Goal: Task Accomplishment & Management: Use online tool/utility

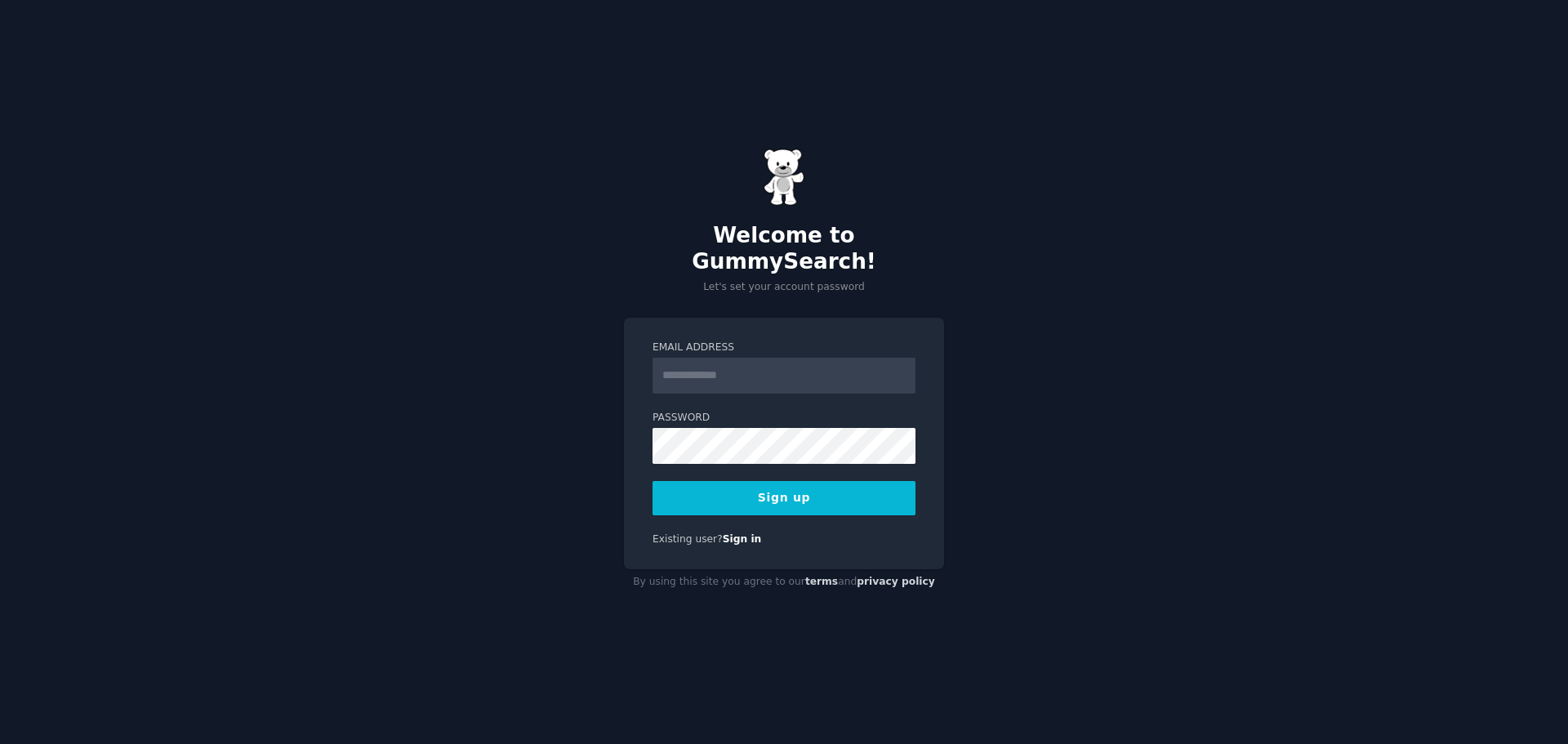
click at [775, 372] on input "Email Address" at bounding box center [784, 376] width 263 height 36
type input "**********"
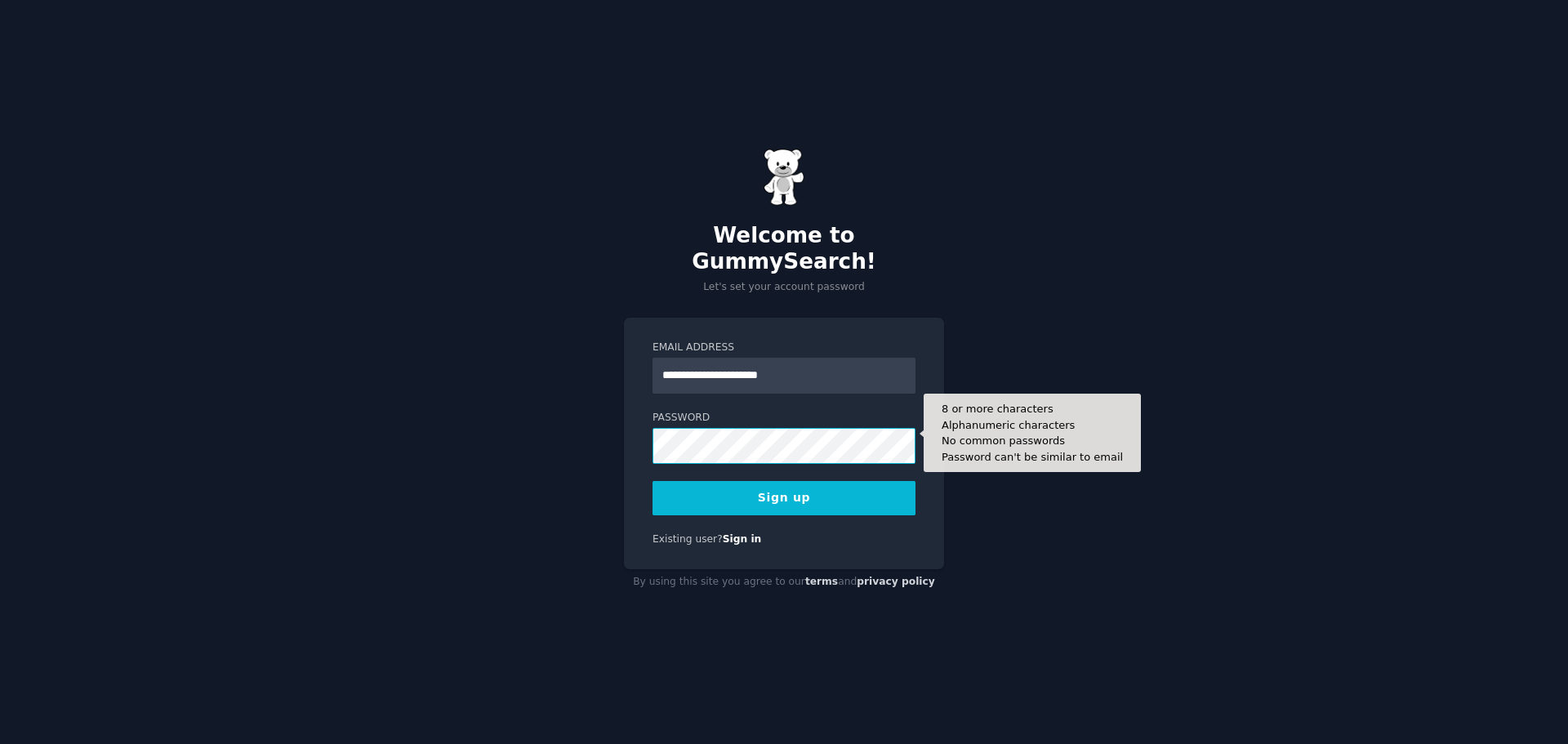
click at [652, 481] on button "Sign up" at bounding box center [784, 498] width 263 height 34
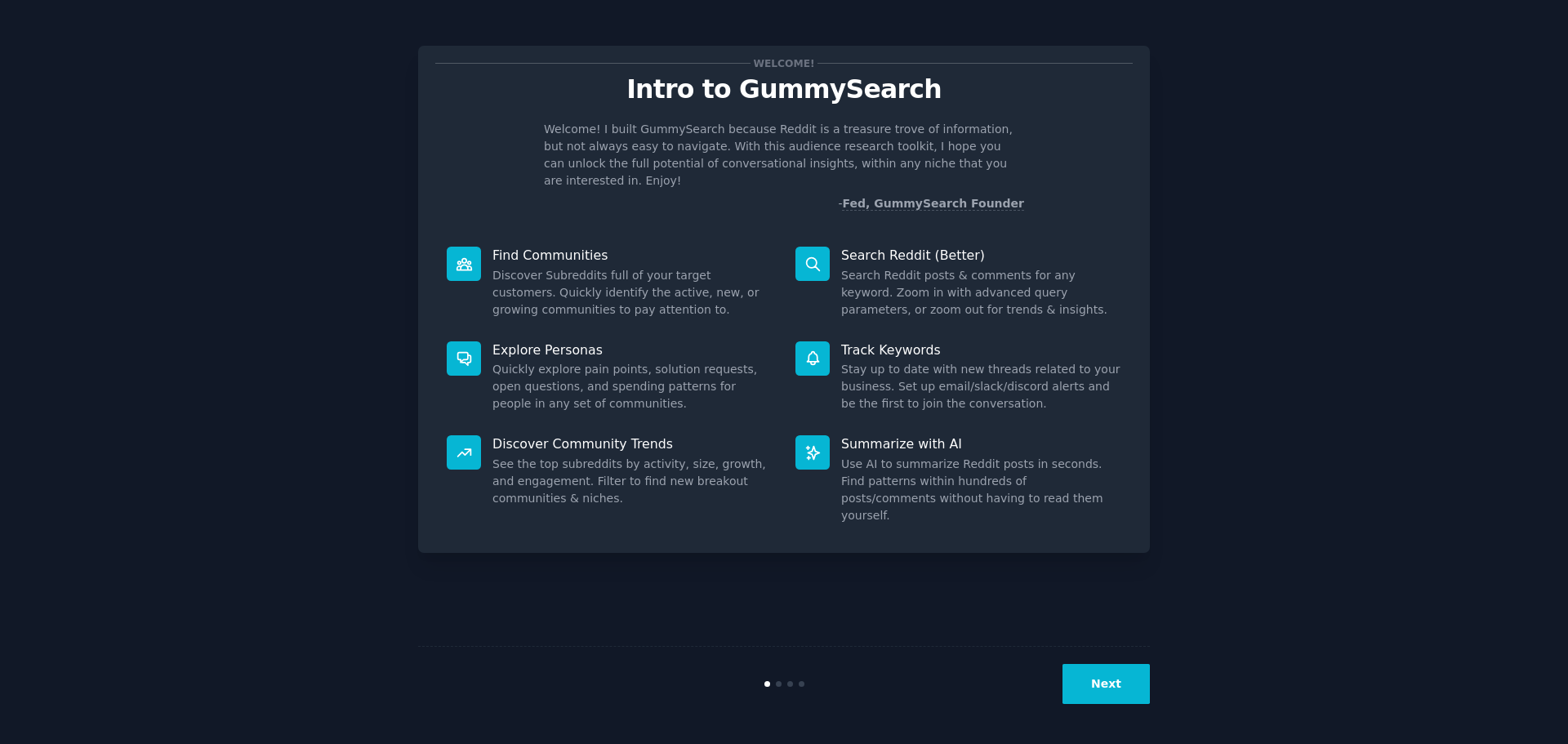
click at [1130, 688] on button "Next" at bounding box center [1106, 684] width 87 height 40
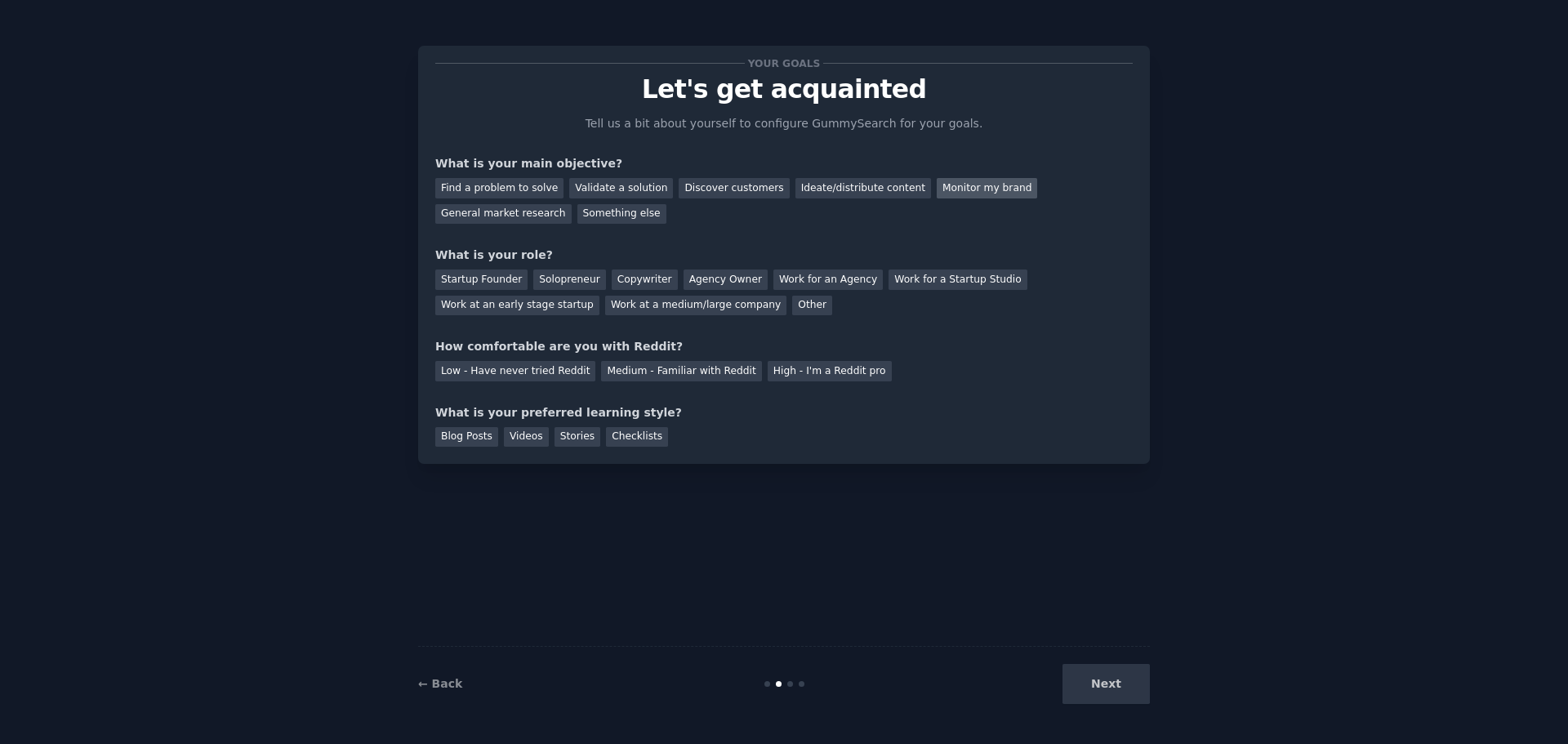
click at [937, 192] on div "Monitor my brand" at bounding box center [987, 188] width 100 height 21
click at [605, 312] on div "Work at a medium/large company" at bounding box center [696, 306] width 182 height 21
click at [599, 295] on div "Work at an early stage startup" at bounding box center [517, 306] width 164 height 21
click at [605, 299] on div "Work at a medium/large company" at bounding box center [696, 306] width 182 height 21
click at [542, 379] on div "Low - Have never tried Reddit" at bounding box center [515, 371] width 160 height 21
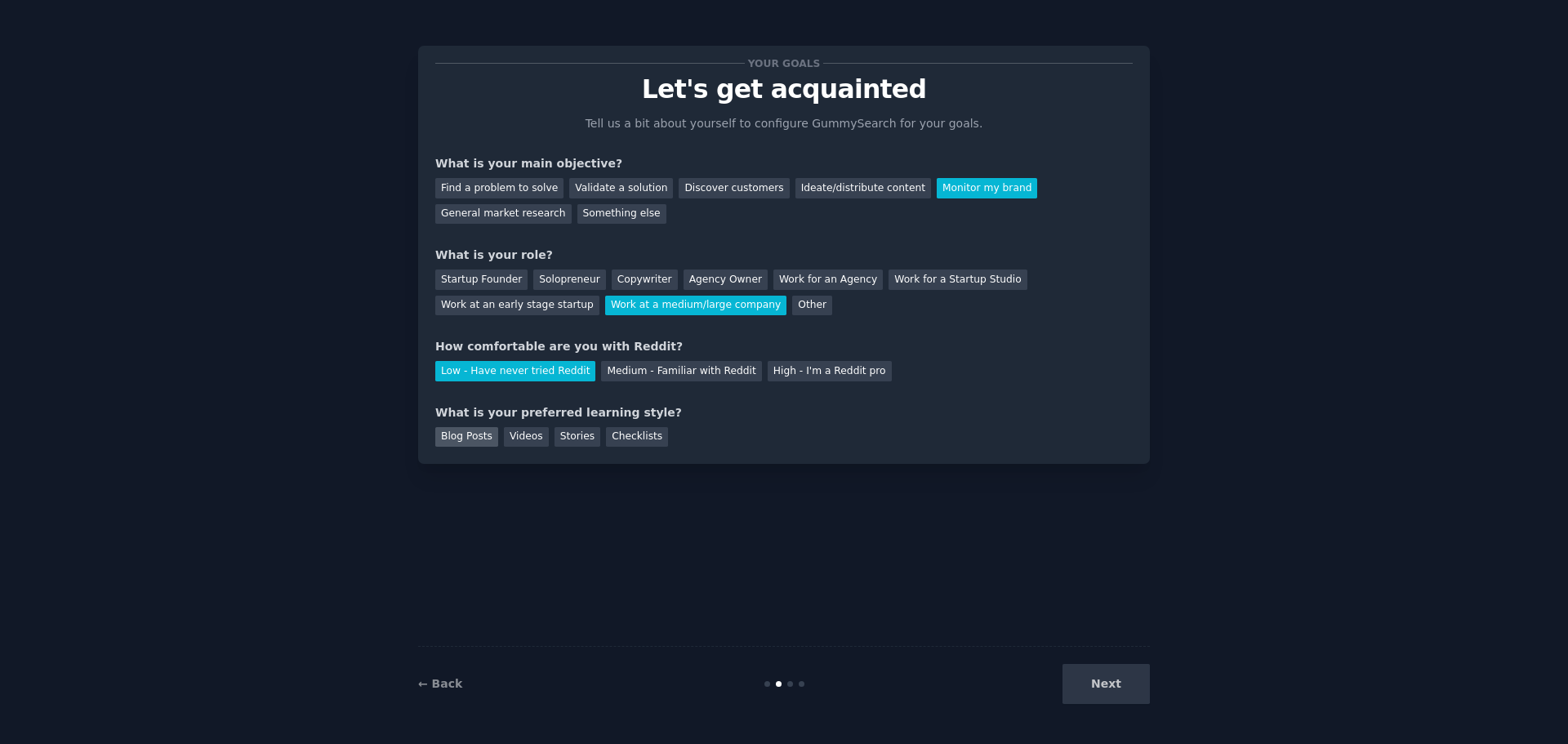
click at [487, 443] on div "Blog Posts" at bounding box center [467, 437] width 62 height 21
click at [514, 446] on div "Videos" at bounding box center [525, 437] width 44 height 21
click at [488, 440] on div "Blog Posts" at bounding box center [467, 437] width 62 height 21
click at [1113, 689] on button "Next" at bounding box center [1106, 684] width 87 height 40
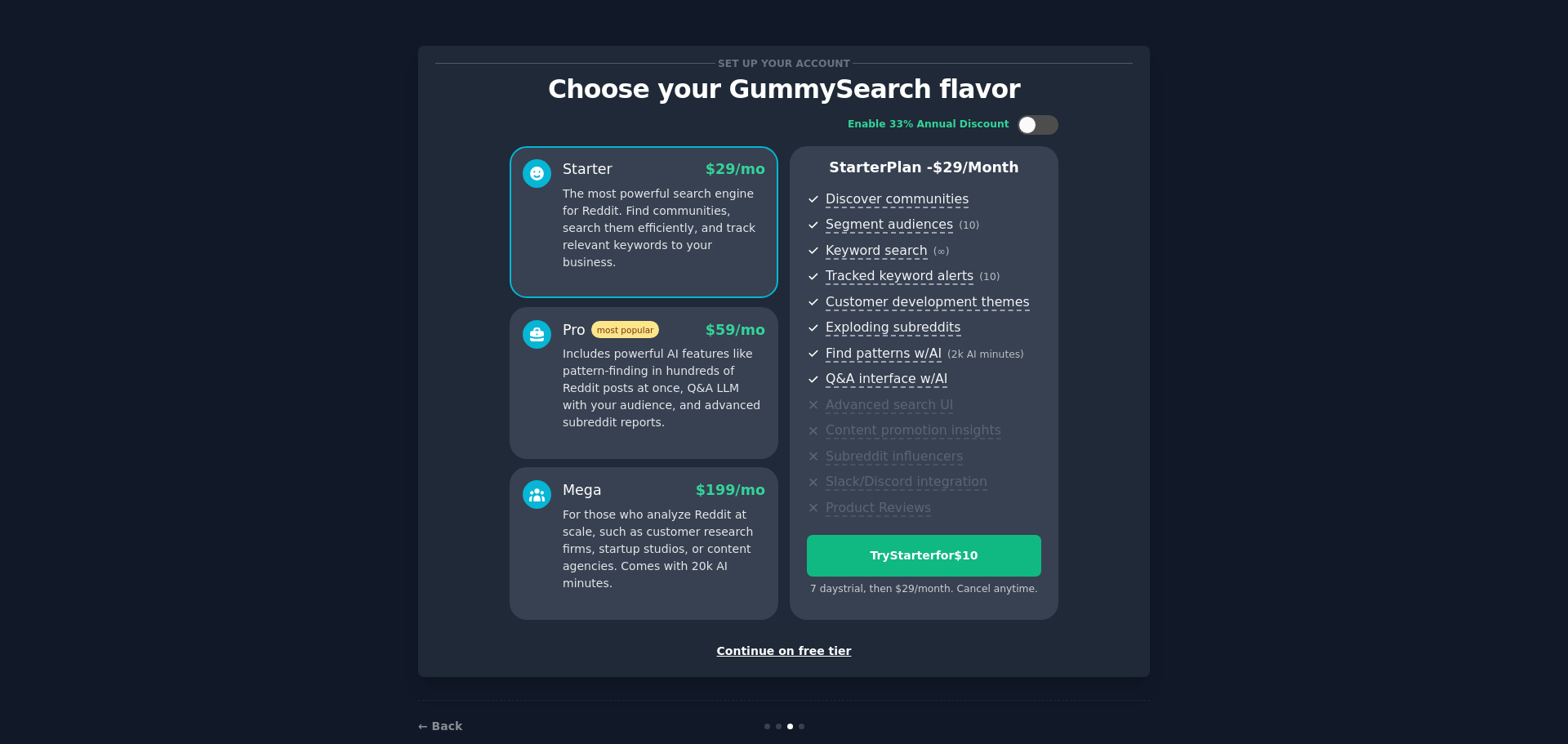
click at [789, 657] on div "Continue on free tier" at bounding box center [784, 651] width 697 height 17
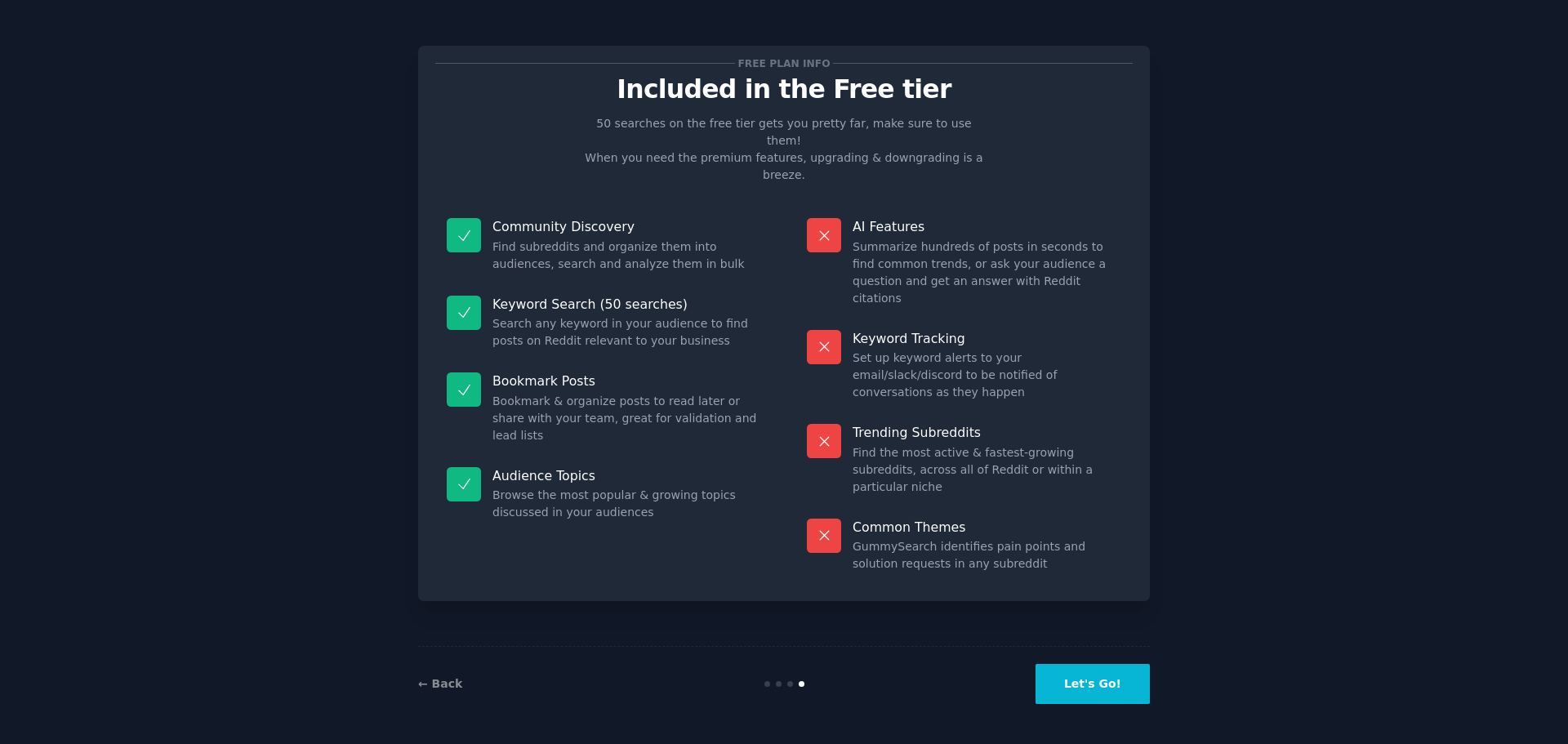
click at [1064, 680] on button "Let's Go!" at bounding box center [1092, 684] width 115 height 40
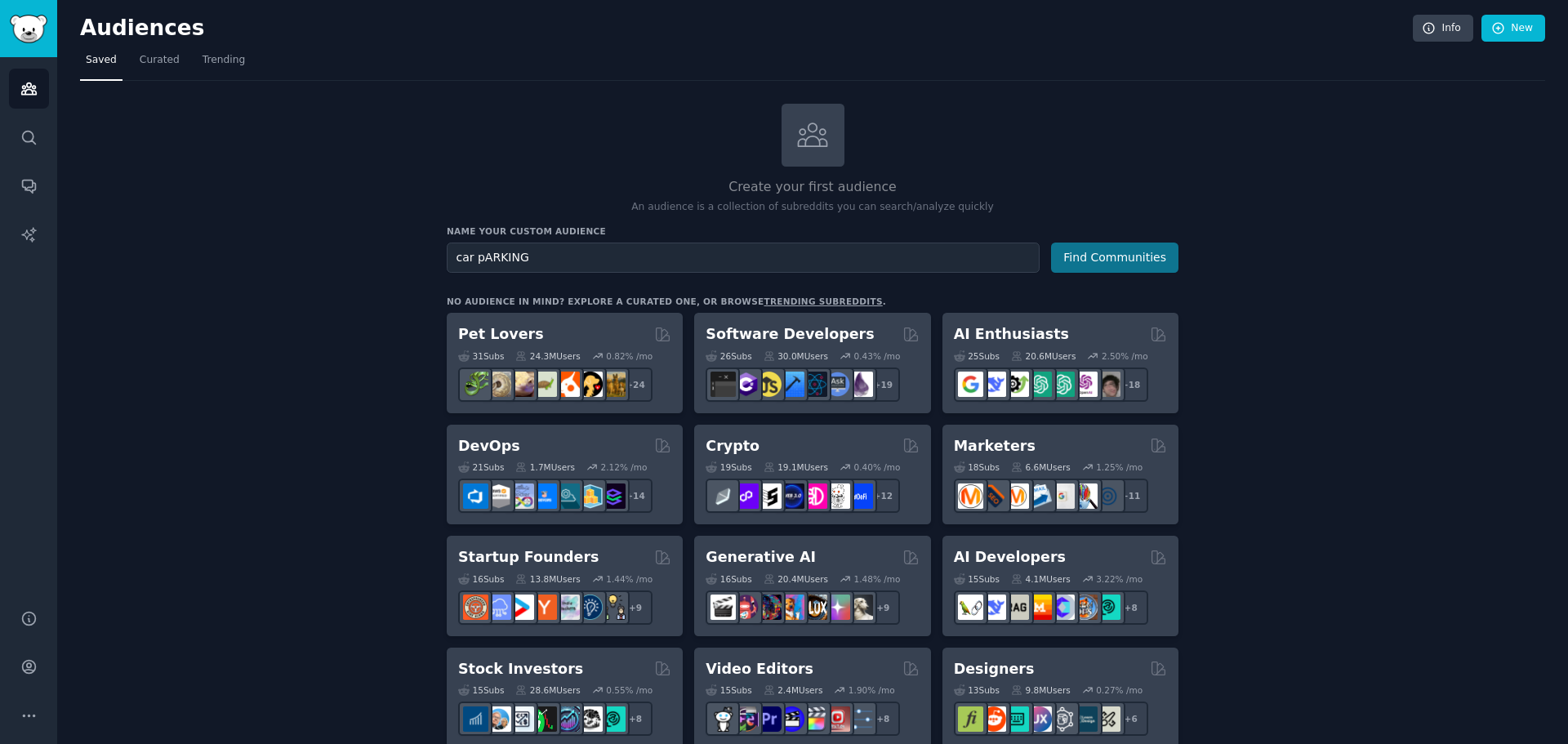
type input "car pARKING"
click at [1097, 261] on button "Find Communities" at bounding box center [1115, 257] width 128 height 30
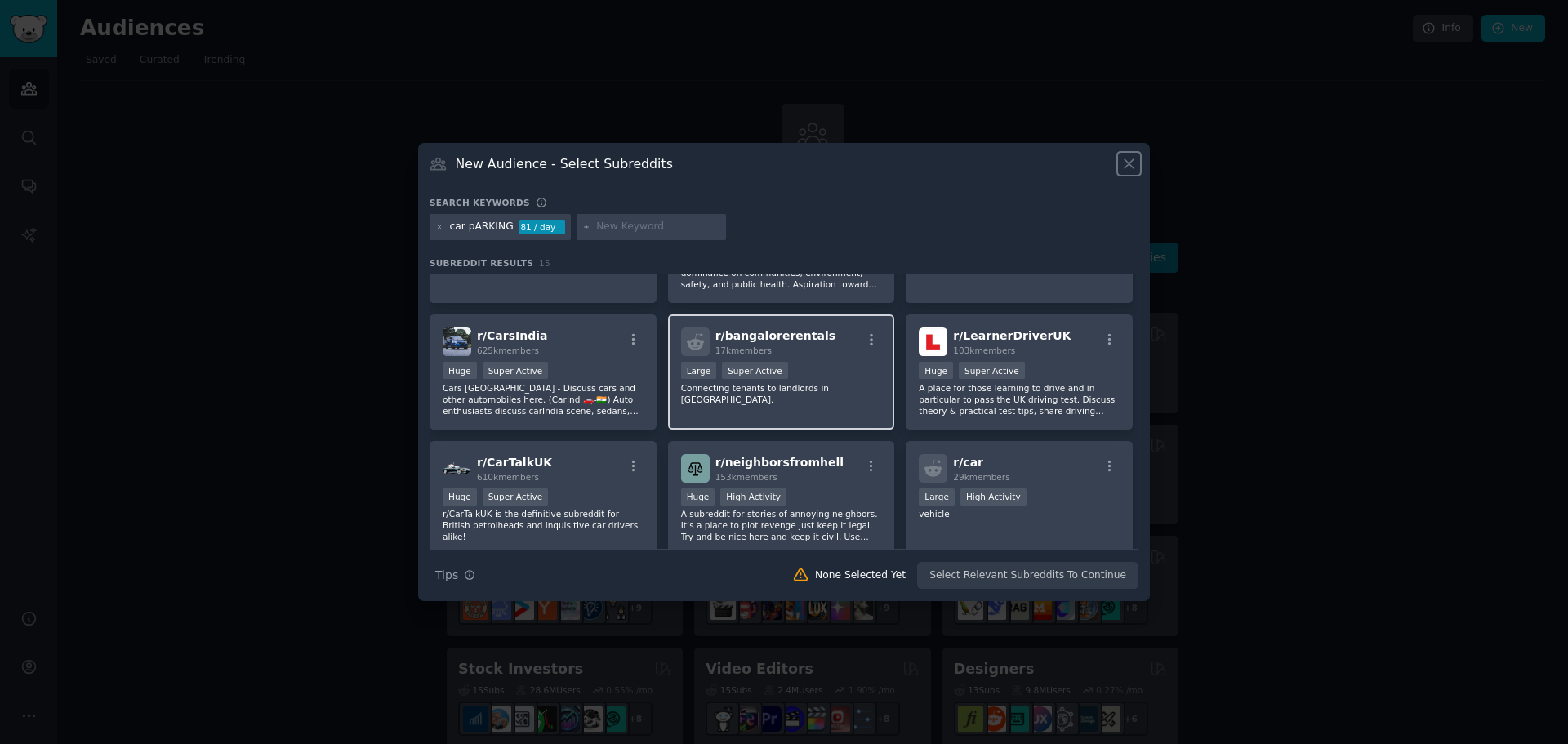
scroll to position [390, 0]
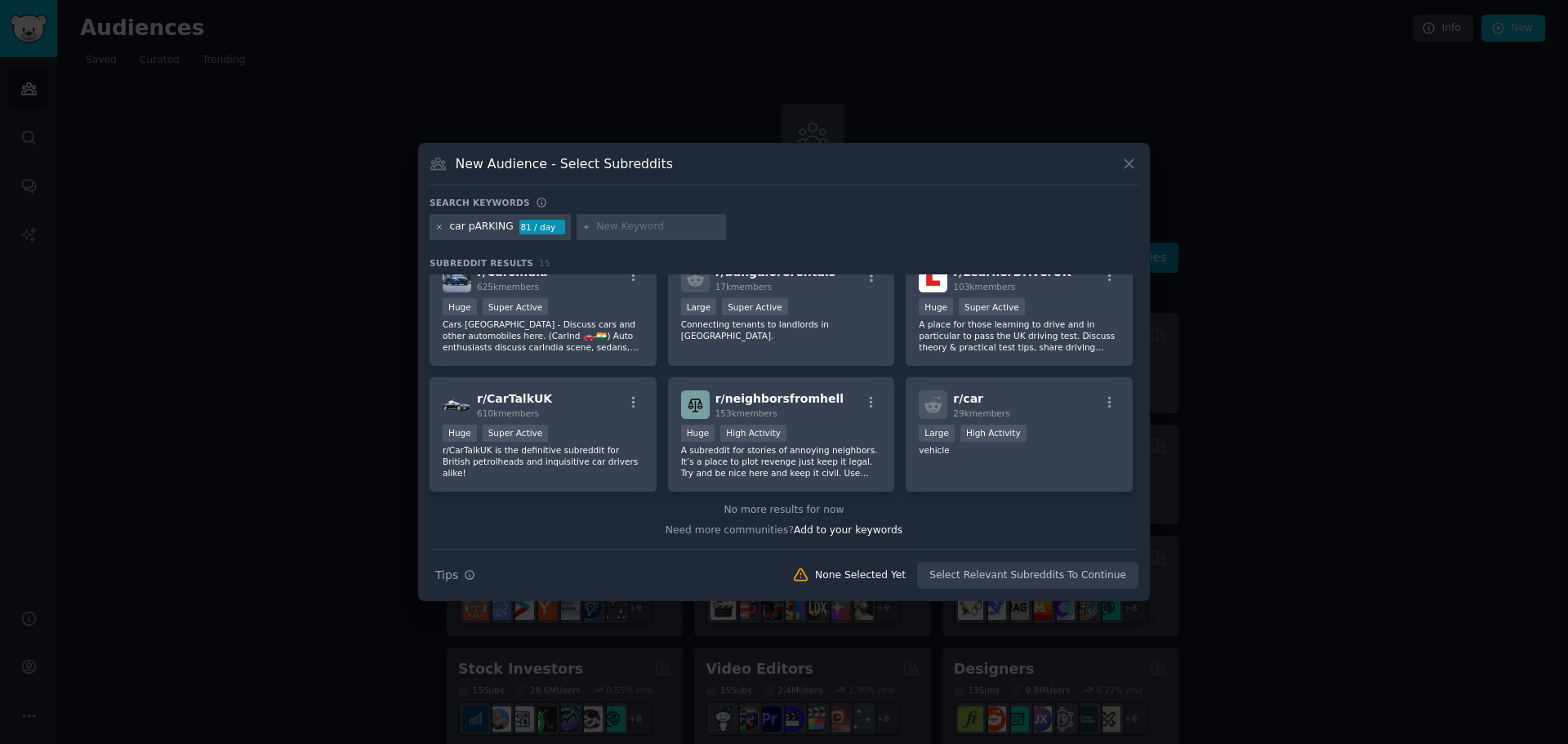
click at [437, 228] on icon at bounding box center [439, 227] width 9 height 9
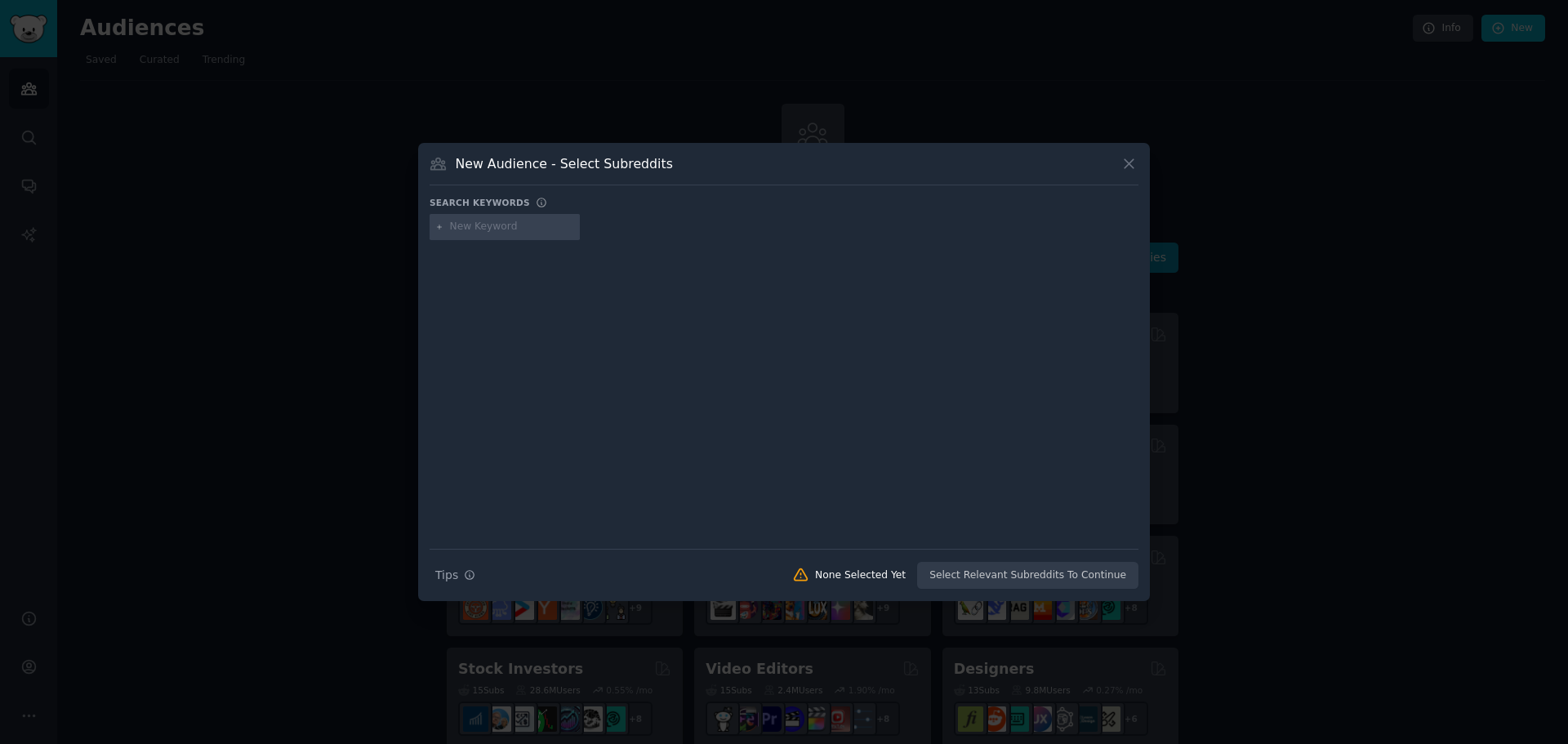
click at [469, 233] on input "text" at bounding box center [511, 227] width 124 height 15
type input "parking in [GEOGRAPHIC_DATA]"
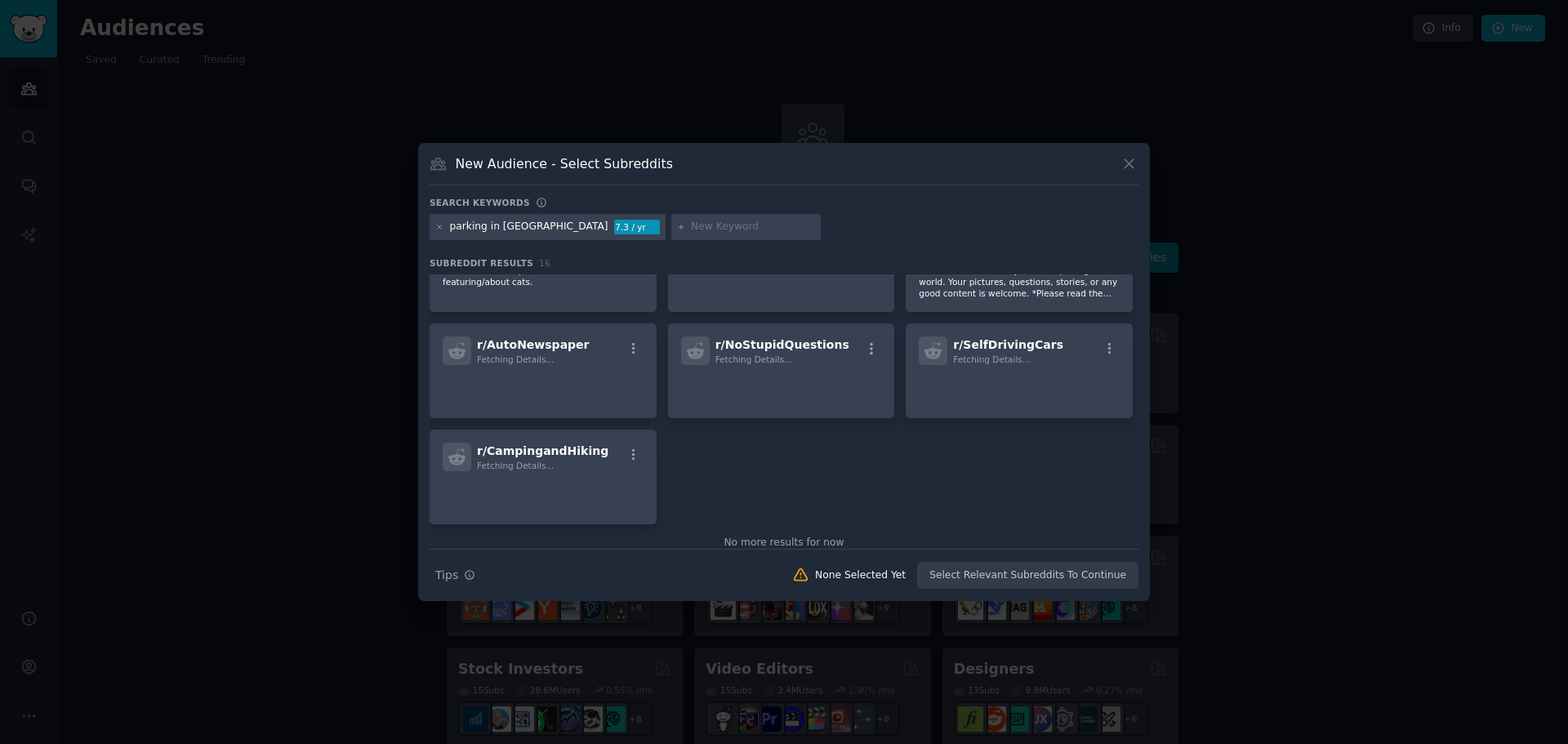
scroll to position [468, 0]
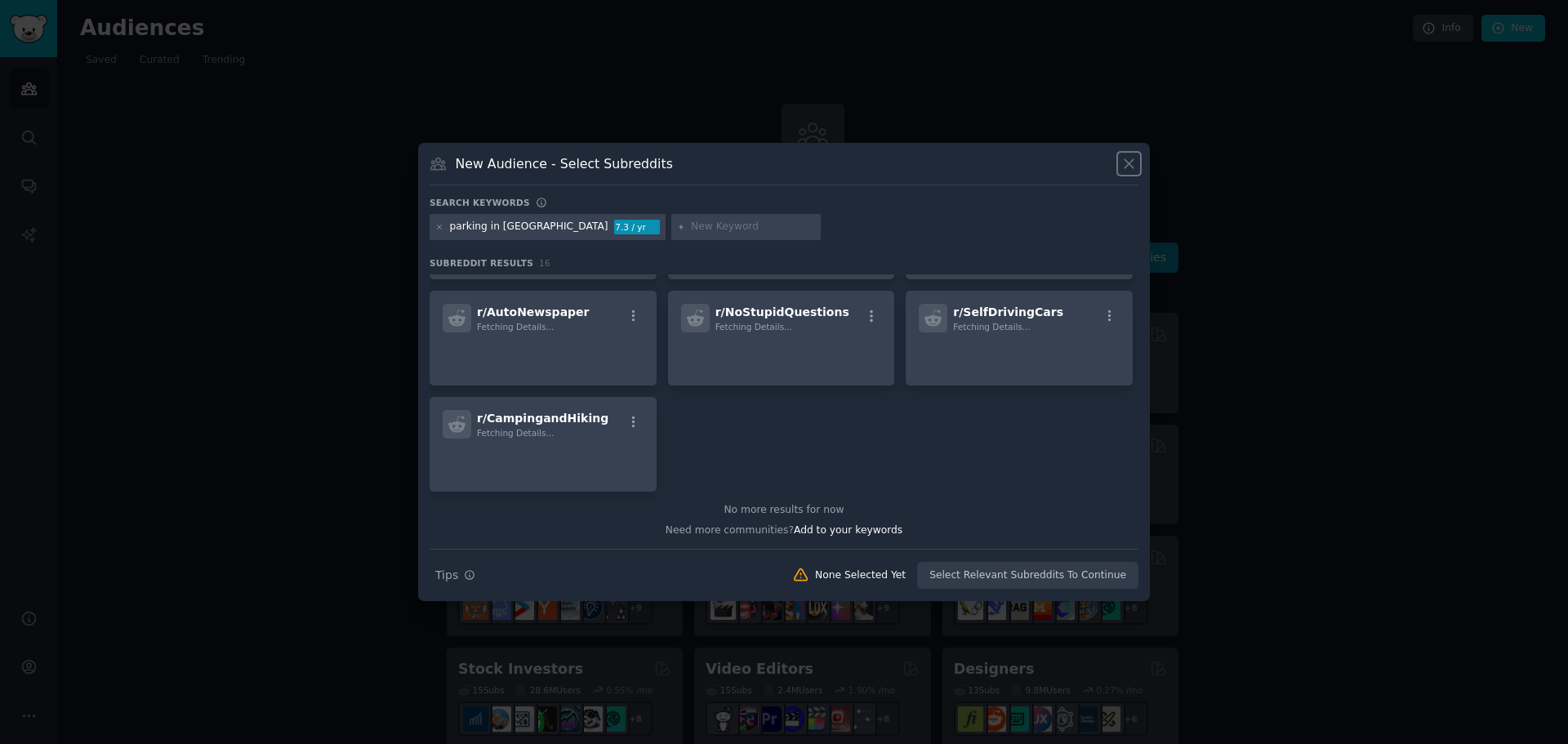
click at [1134, 164] on icon at bounding box center [1129, 164] width 17 height 17
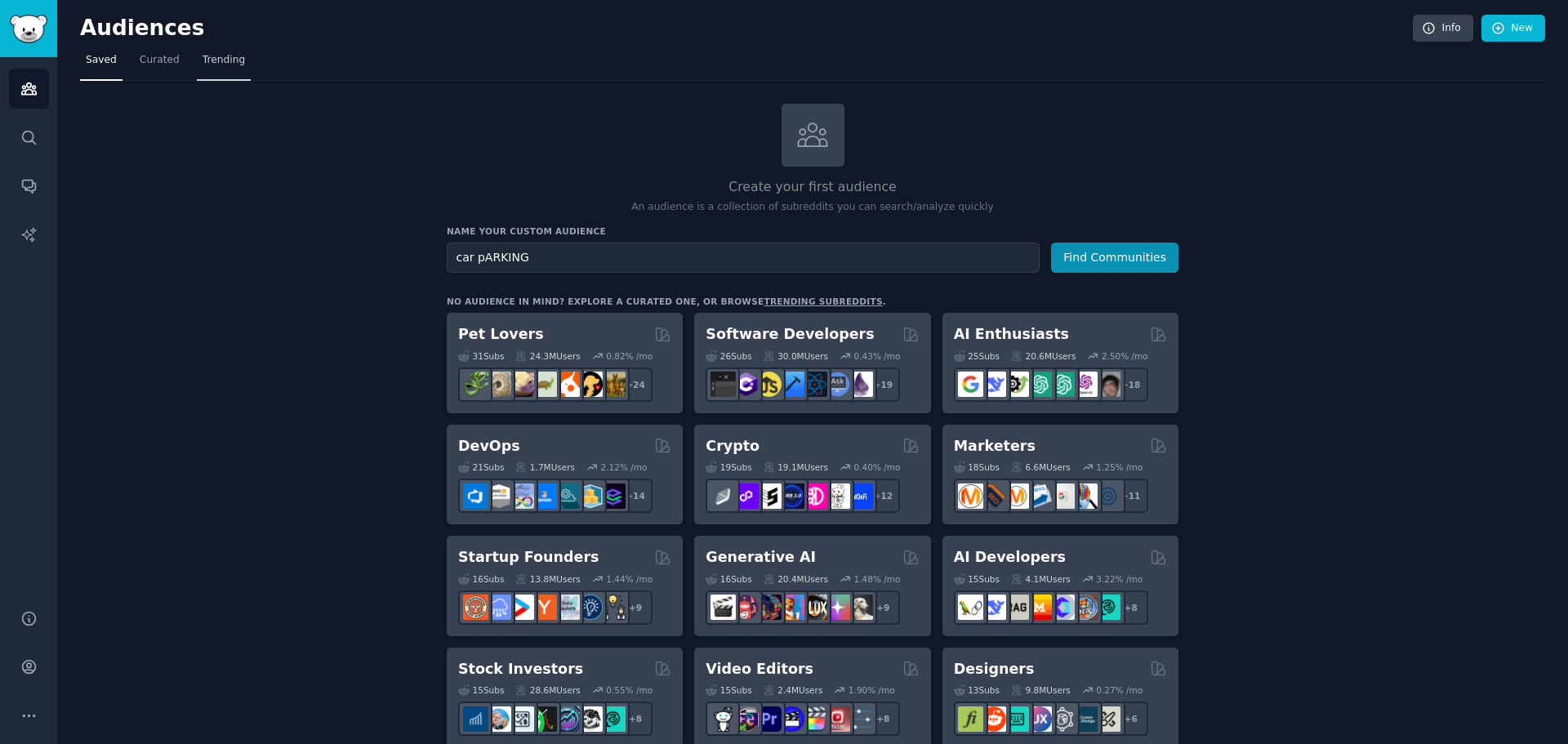
click at [218, 60] on span "Trending" at bounding box center [223, 61] width 43 height 15
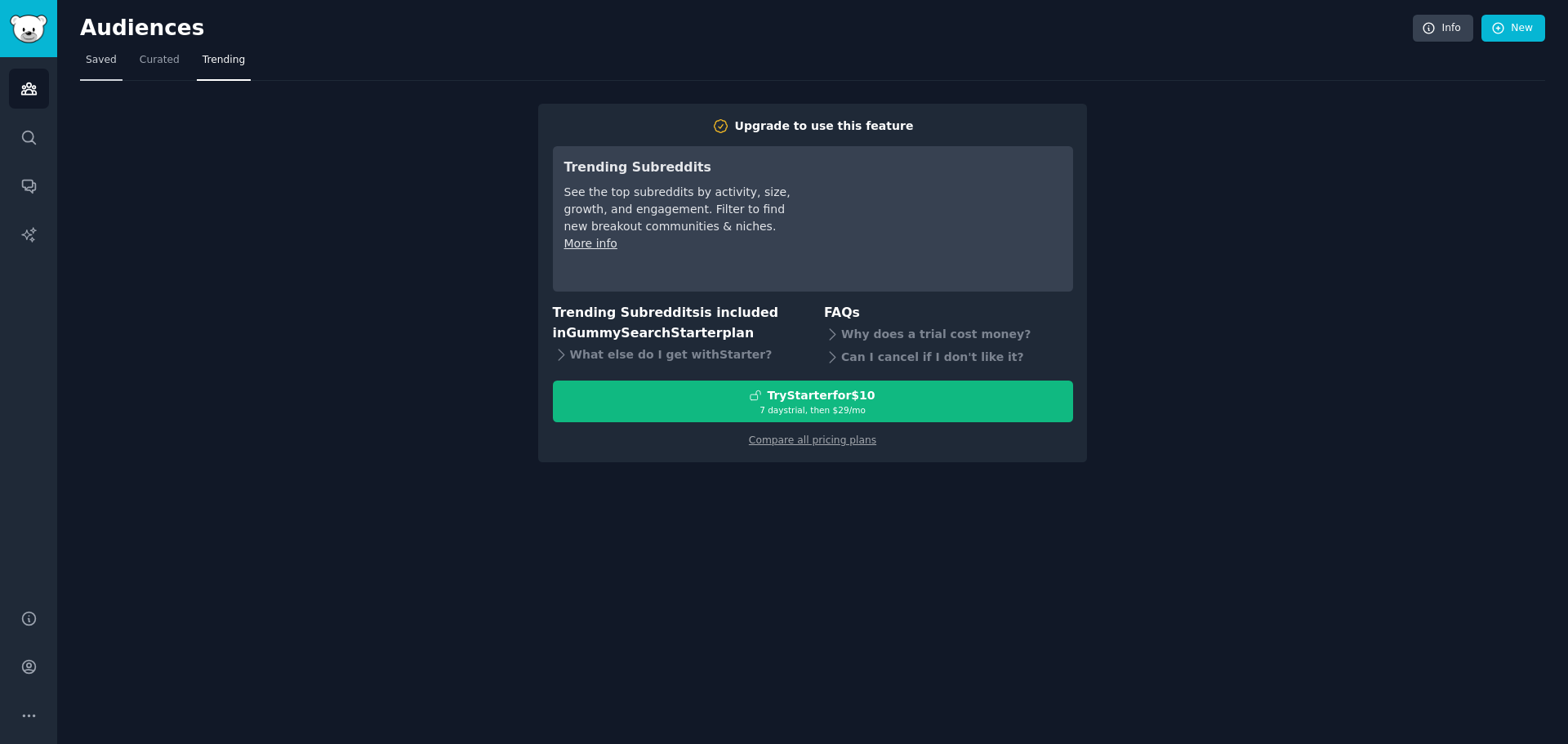
click at [106, 60] on span "Saved" at bounding box center [101, 61] width 31 height 15
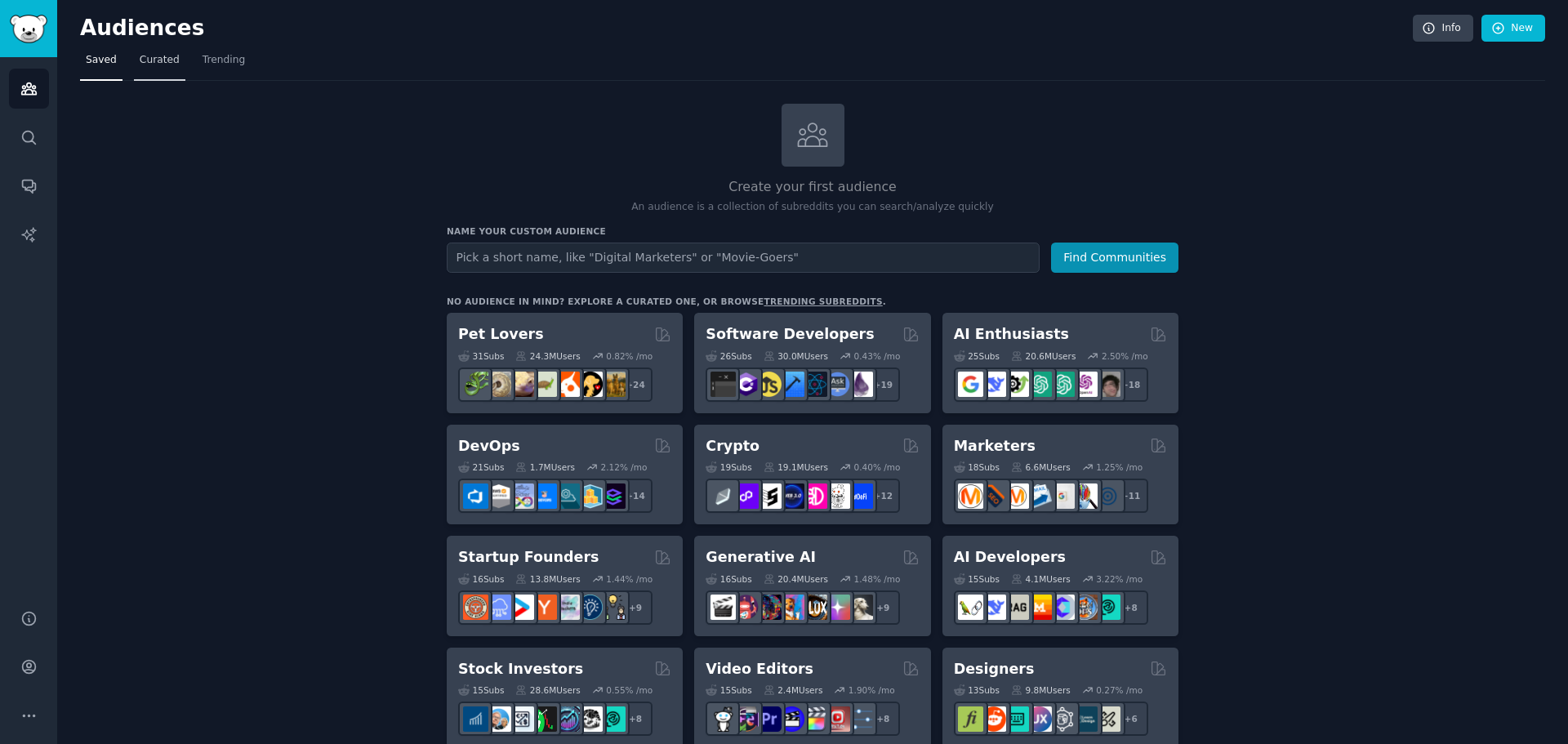
click at [134, 61] on link "Curated" at bounding box center [160, 63] width 51 height 33
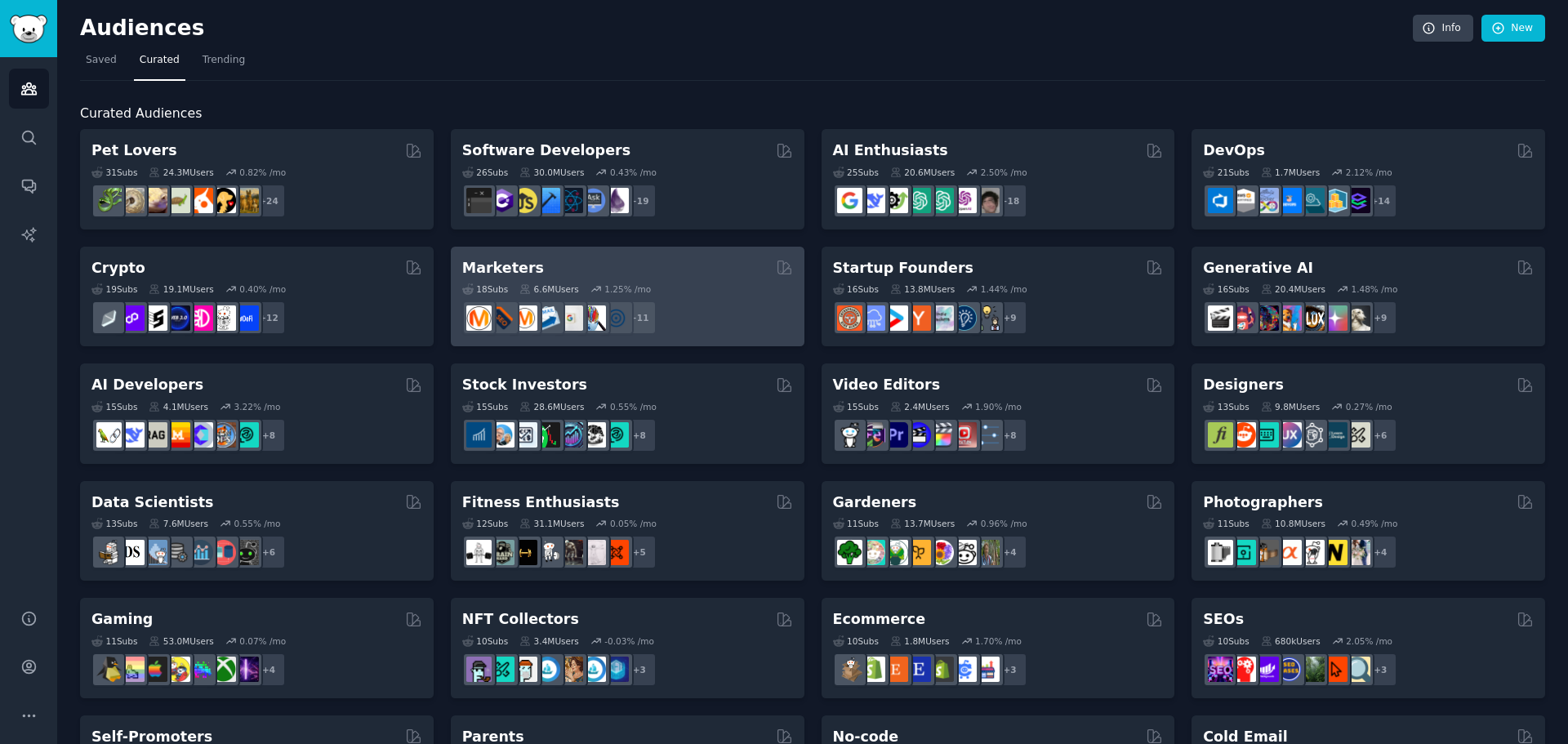
click at [711, 282] on div "18 Sub s 6.6M Users 1.25 % /mo + 11" at bounding box center [626, 306] width 330 height 57
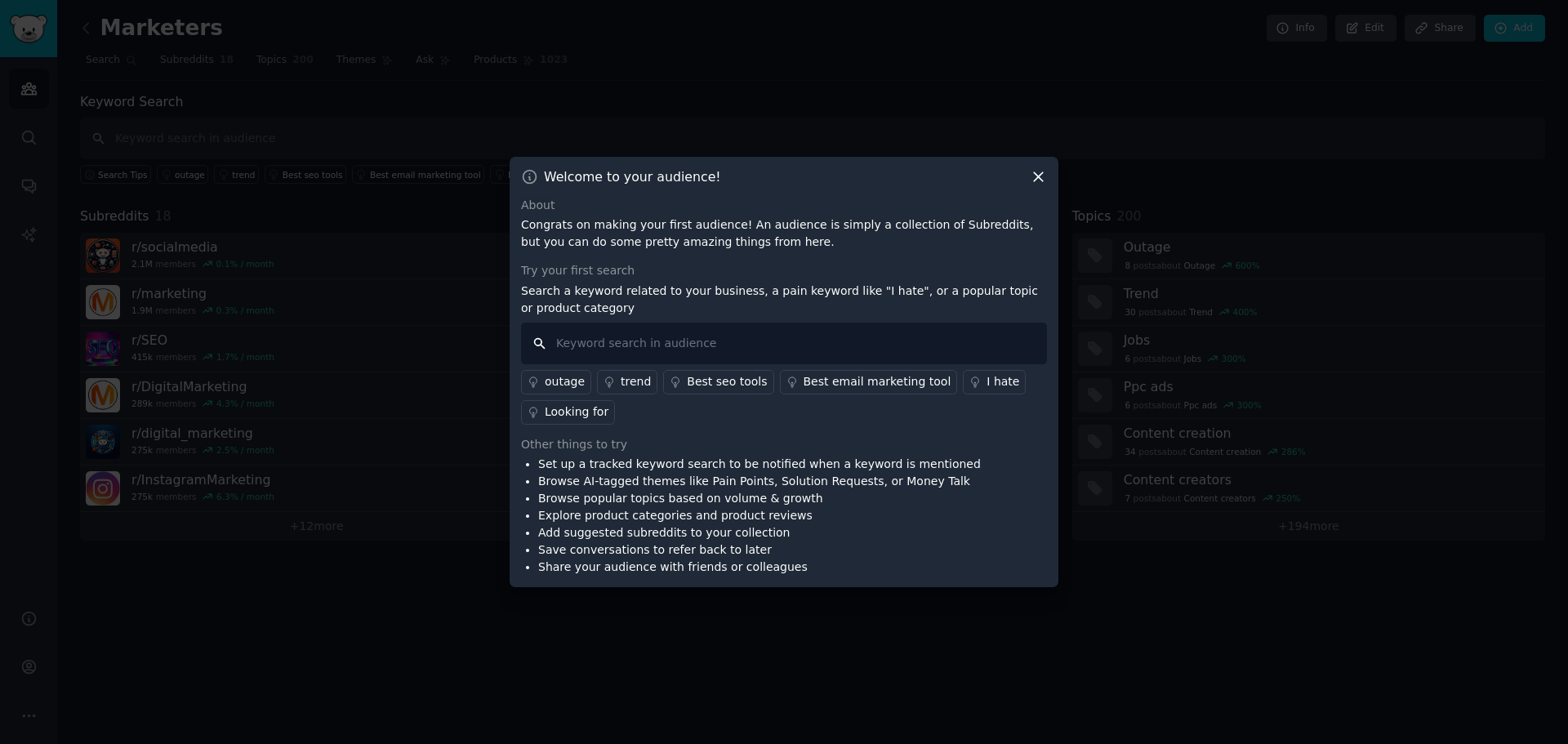
click at [719, 355] on input "text" at bounding box center [784, 344] width 526 height 42
type input "l"
type input "cheapest parking in"
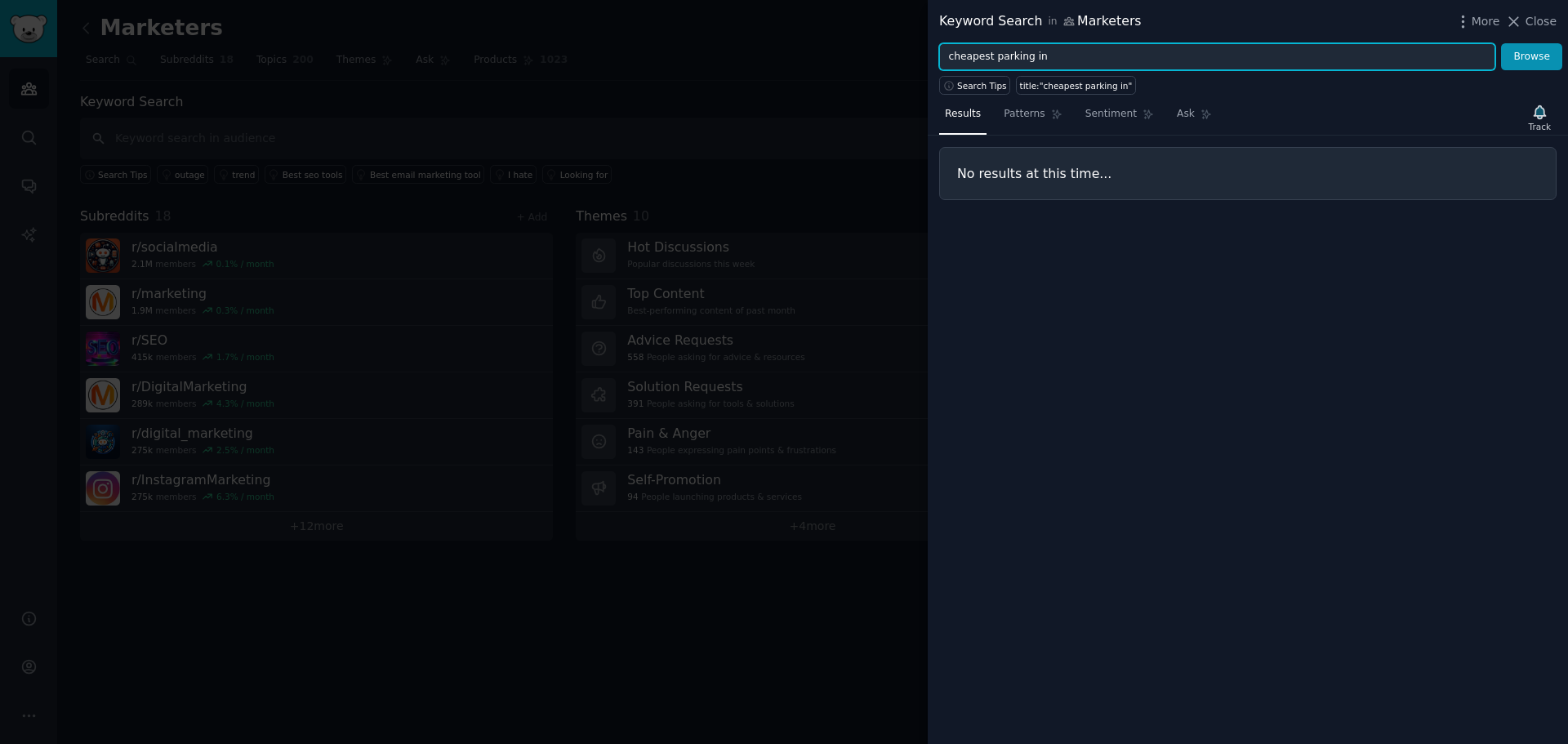
click at [1054, 59] on input "cheapest parking in" at bounding box center [1217, 57] width 556 height 27
type input "cheapest airport parking"
click at [1501, 44] on button "Browse" at bounding box center [1531, 57] width 62 height 27
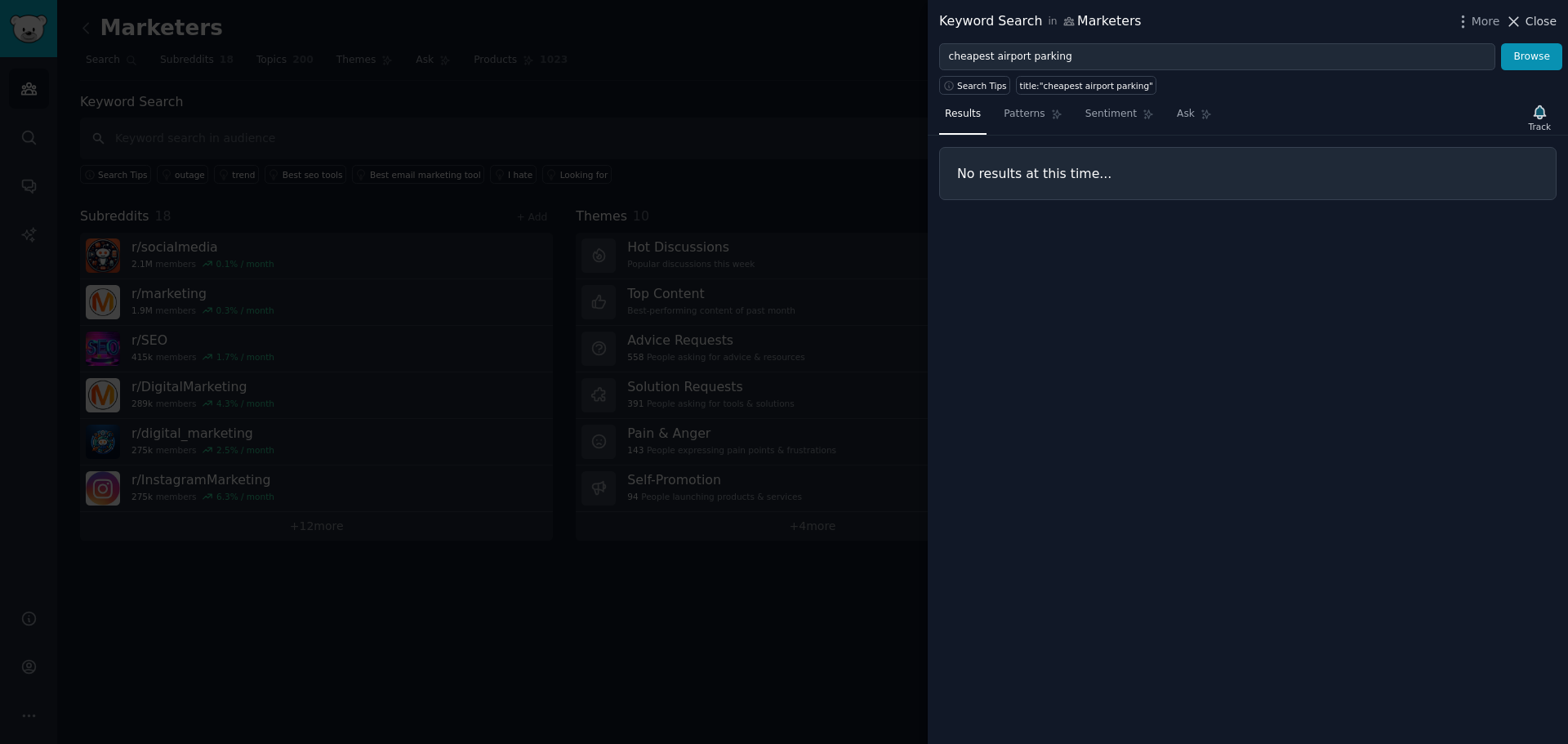
click at [1521, 21] on icon at bounding box center [1513, 22] width 17 height 17
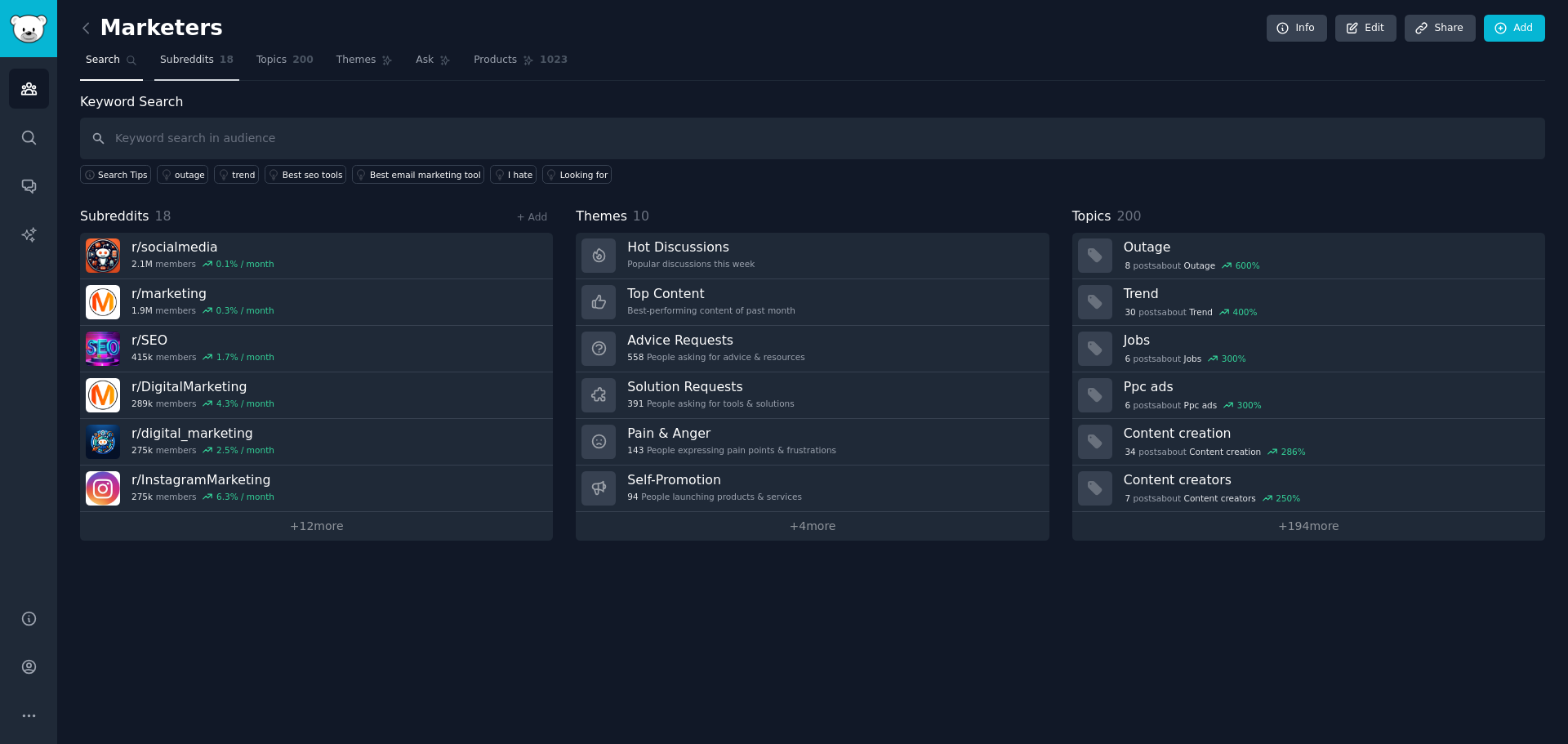
click at [187, 58] on span "Subreddits" at bounding box center [186, 61] width 54 height 15
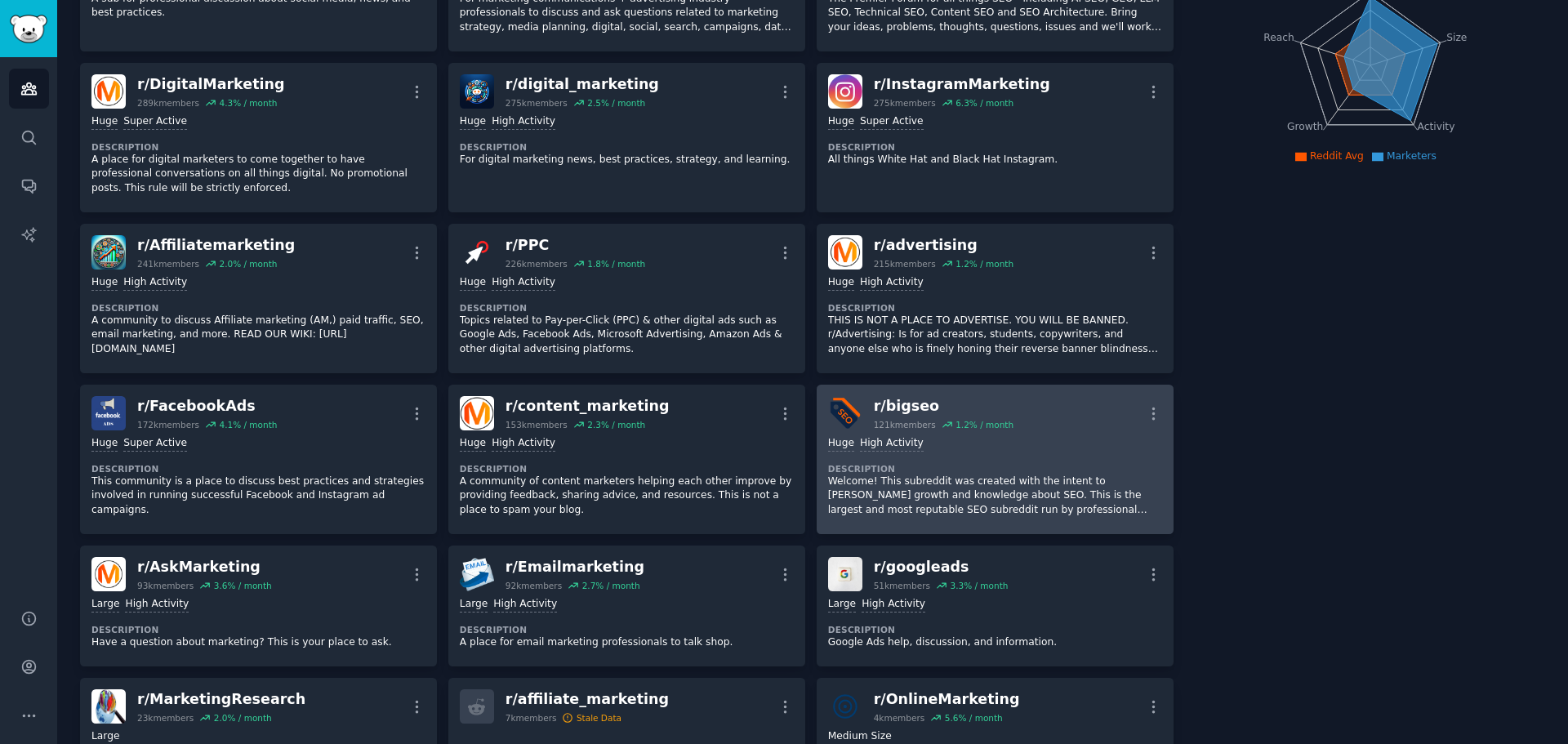
scroll to position [218, 0]
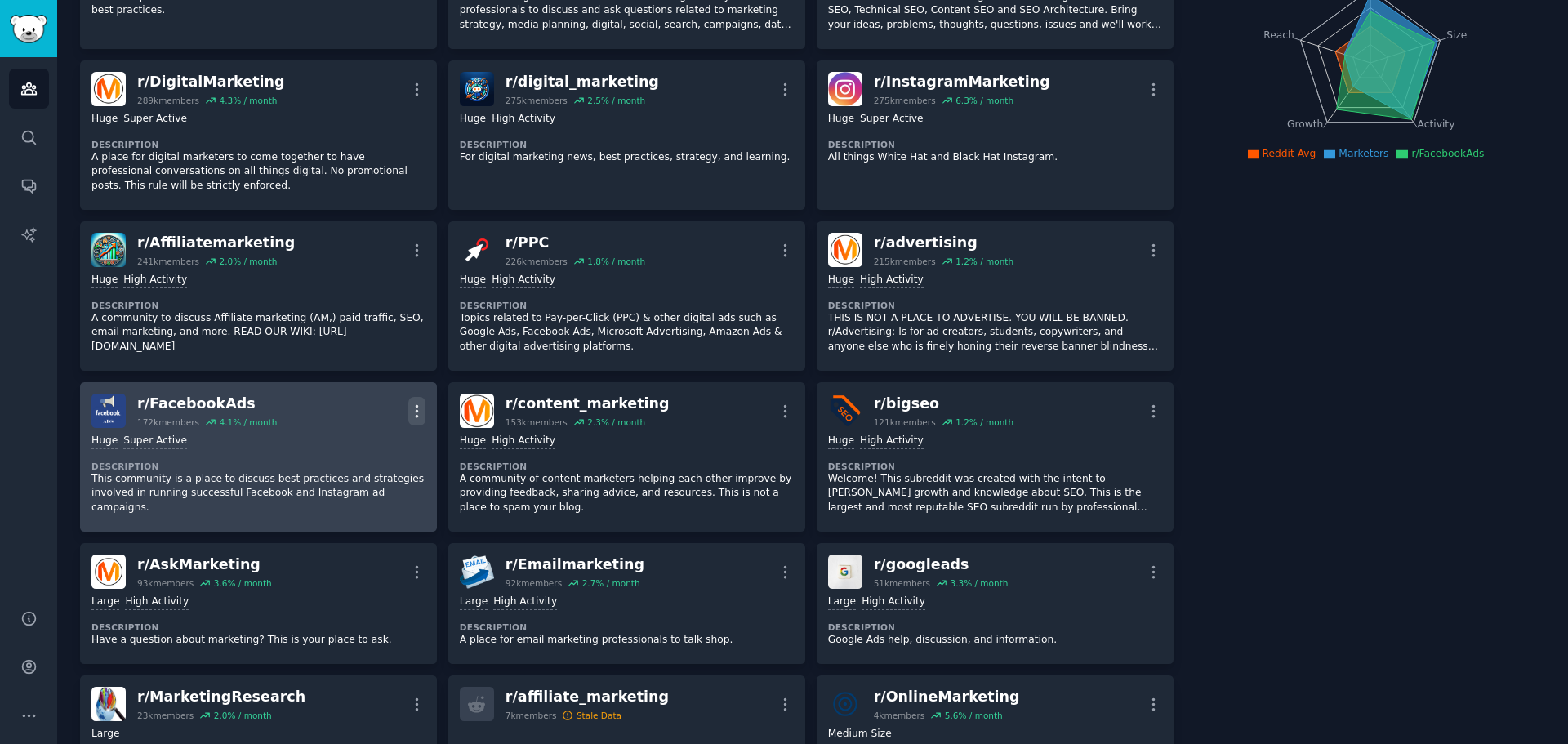
click at [408, 402] on icon "button" at bounding box center [416, 411] width 17 height 17
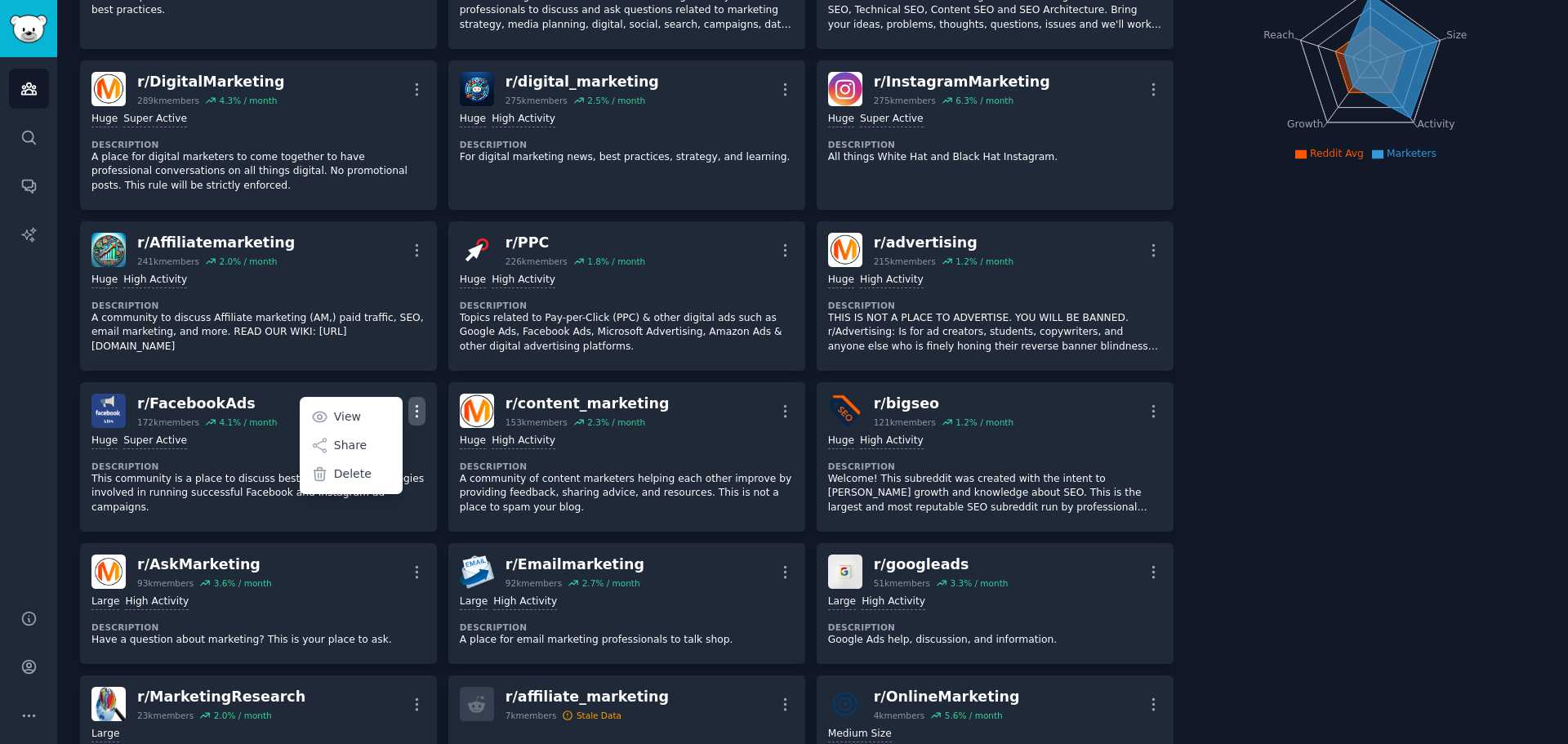
click at [410, 379] on div "r/ socialmedia 2.1M members 0.1 % / month More Massive Super Active Description…" at bounding box center [626, 363] width 1093 height 926
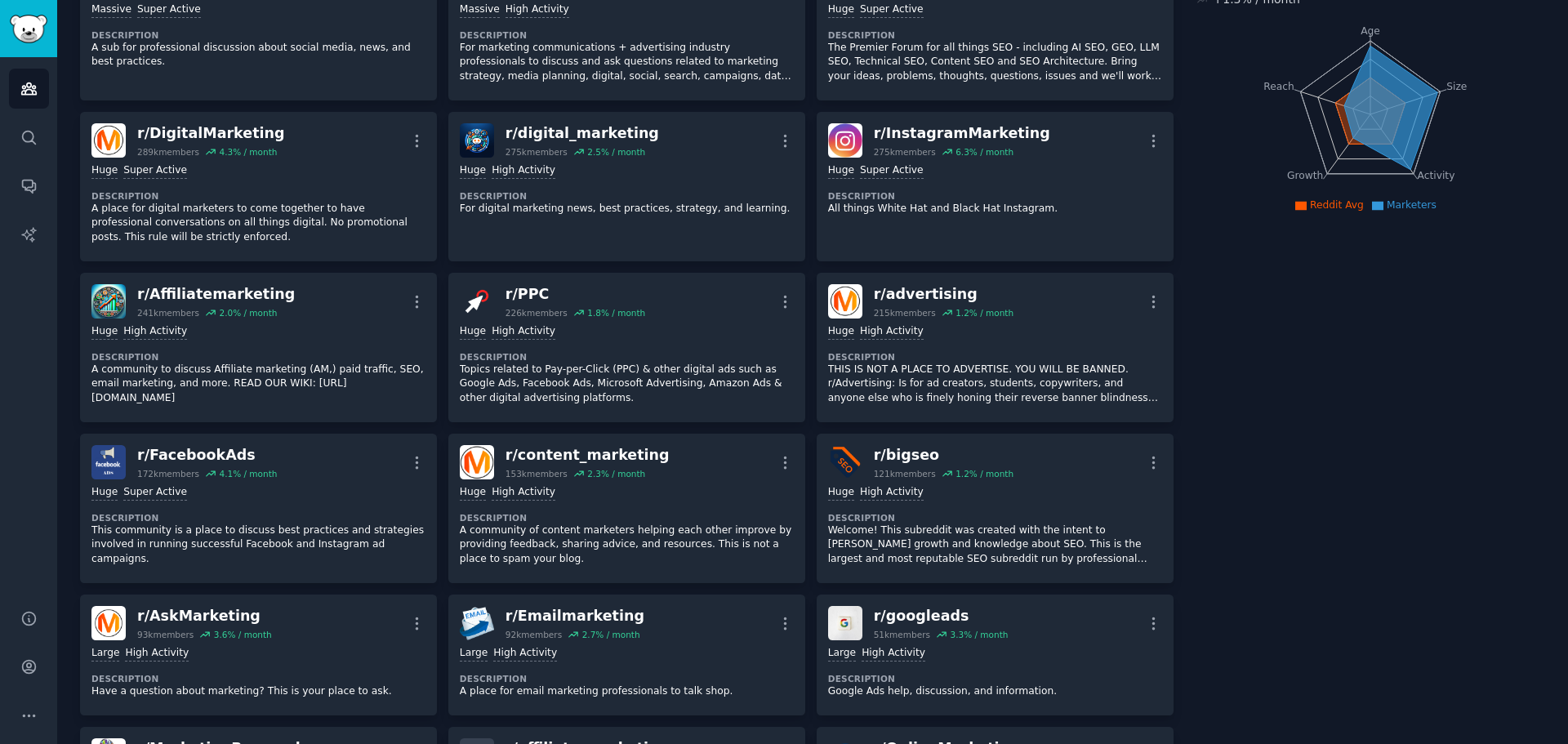
scroll to position [0, 0]
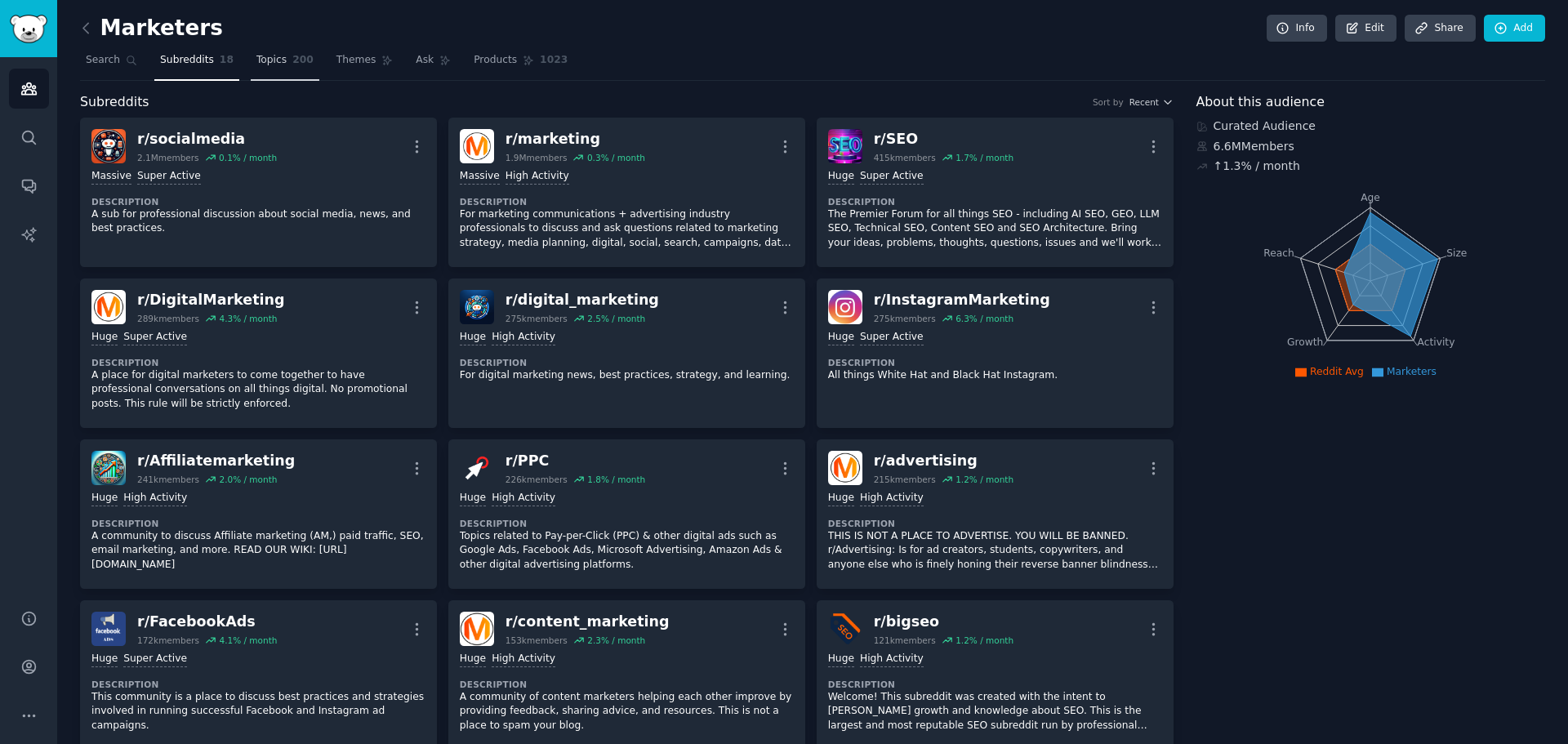
click at [271, 58] on span "Topics" at bounding box center [272, 61] width 30 height 15
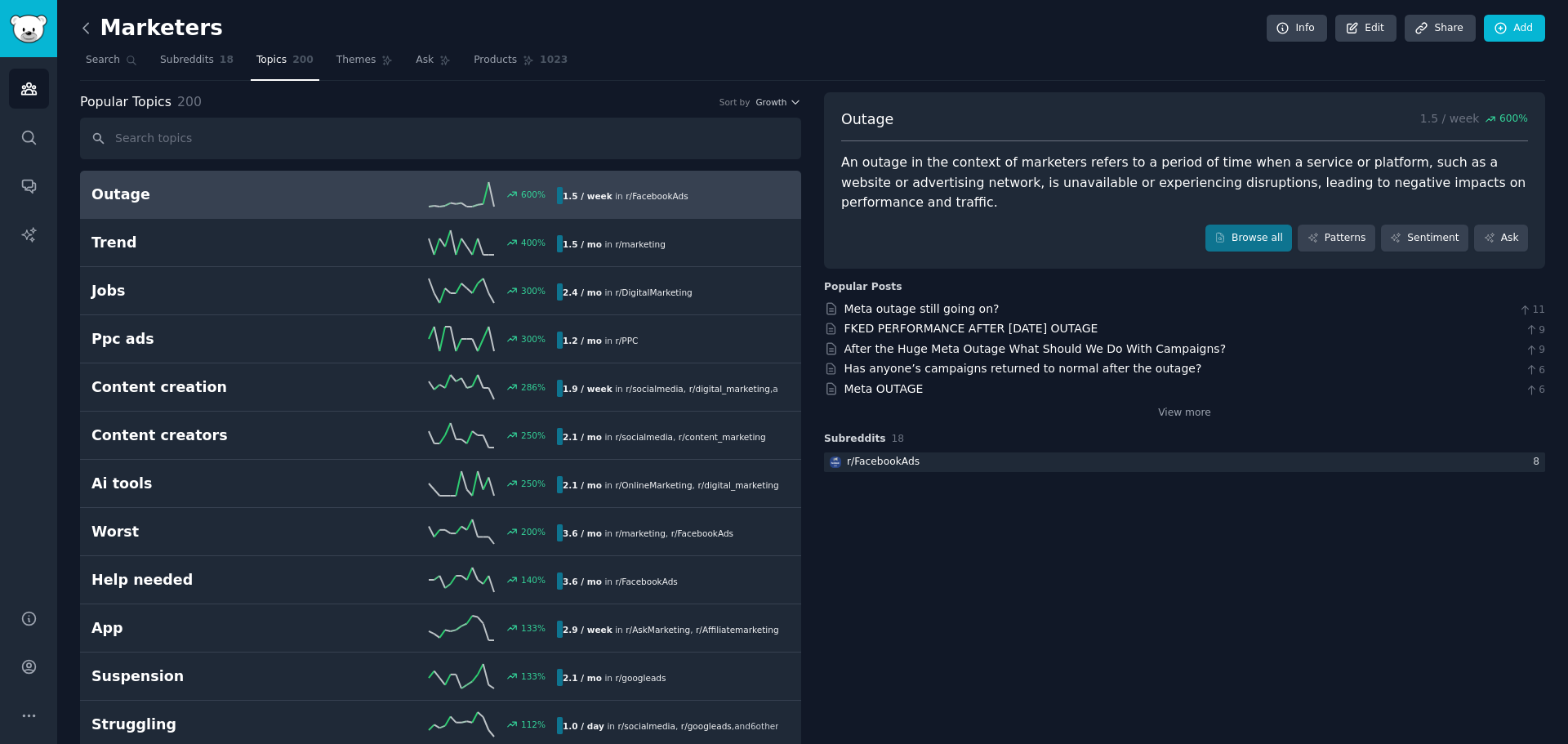
click at [80, 21] on icon at bounding box center [86, 28] width 17 height 17
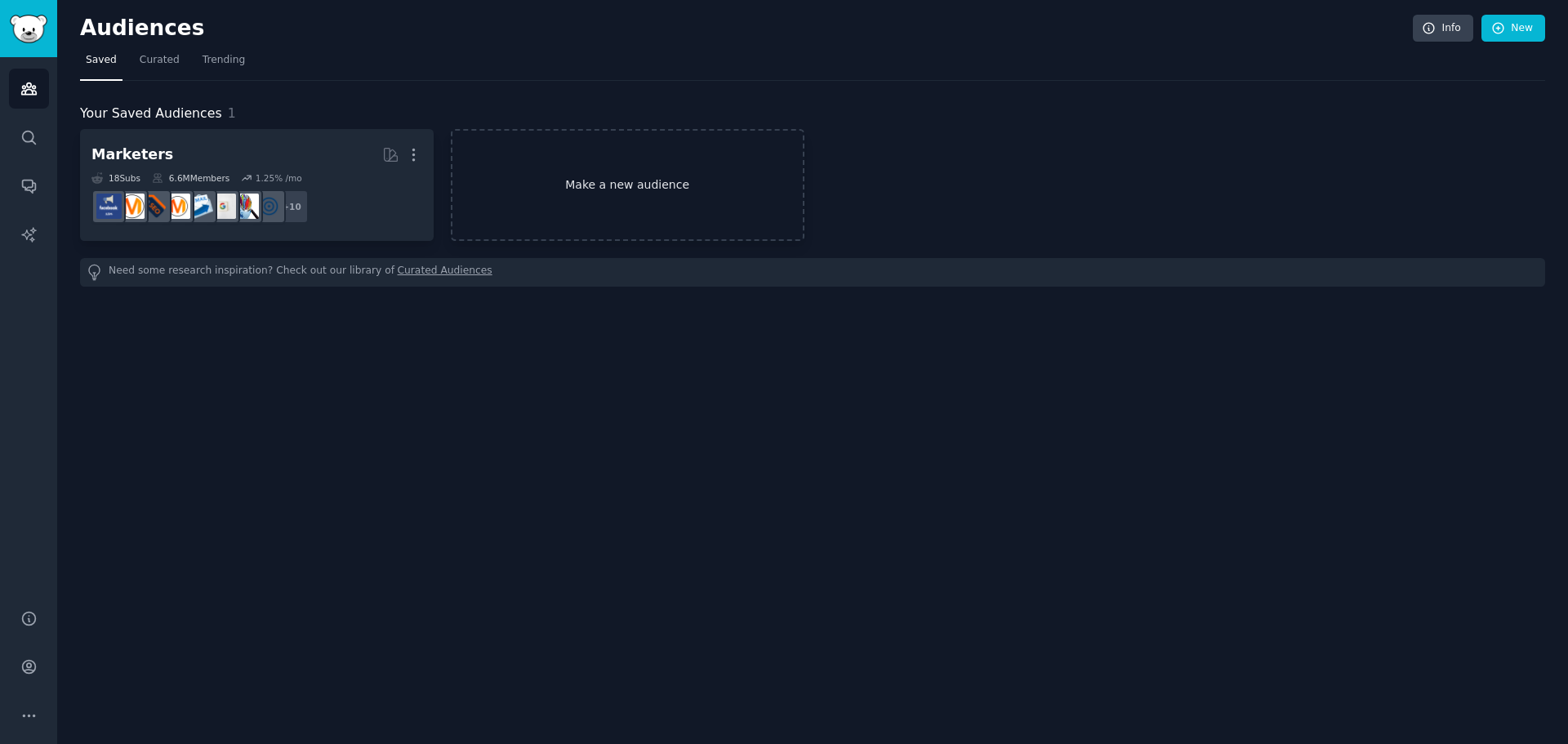
click at [555, 197] on link "Make a new audience" at bounding box center [627, 185] width 354 height 112
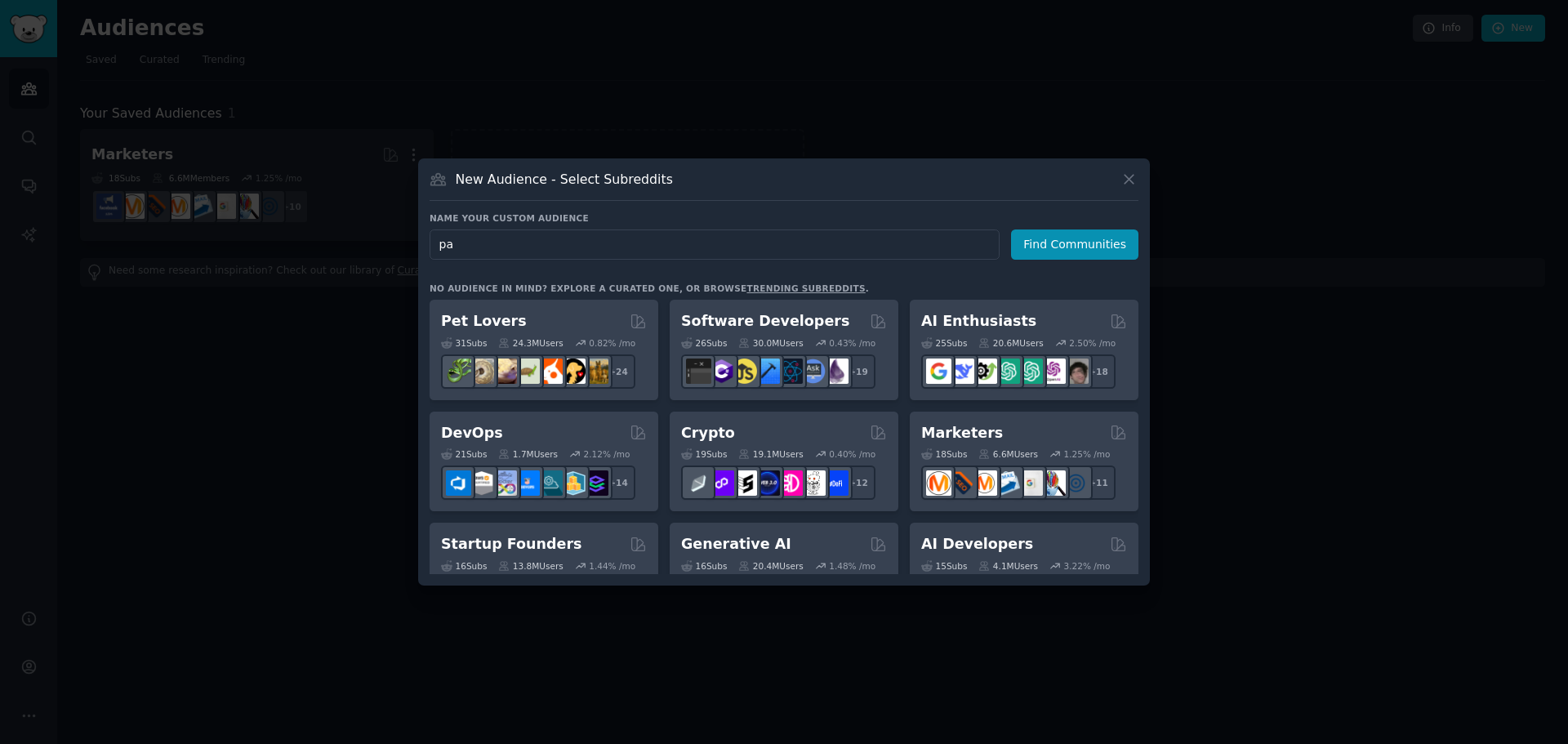
type input "p"
type input "airport parking"
click at [1043, 236] on button "Find Communities" at bounding box center [1074, 244] width 128 height 30
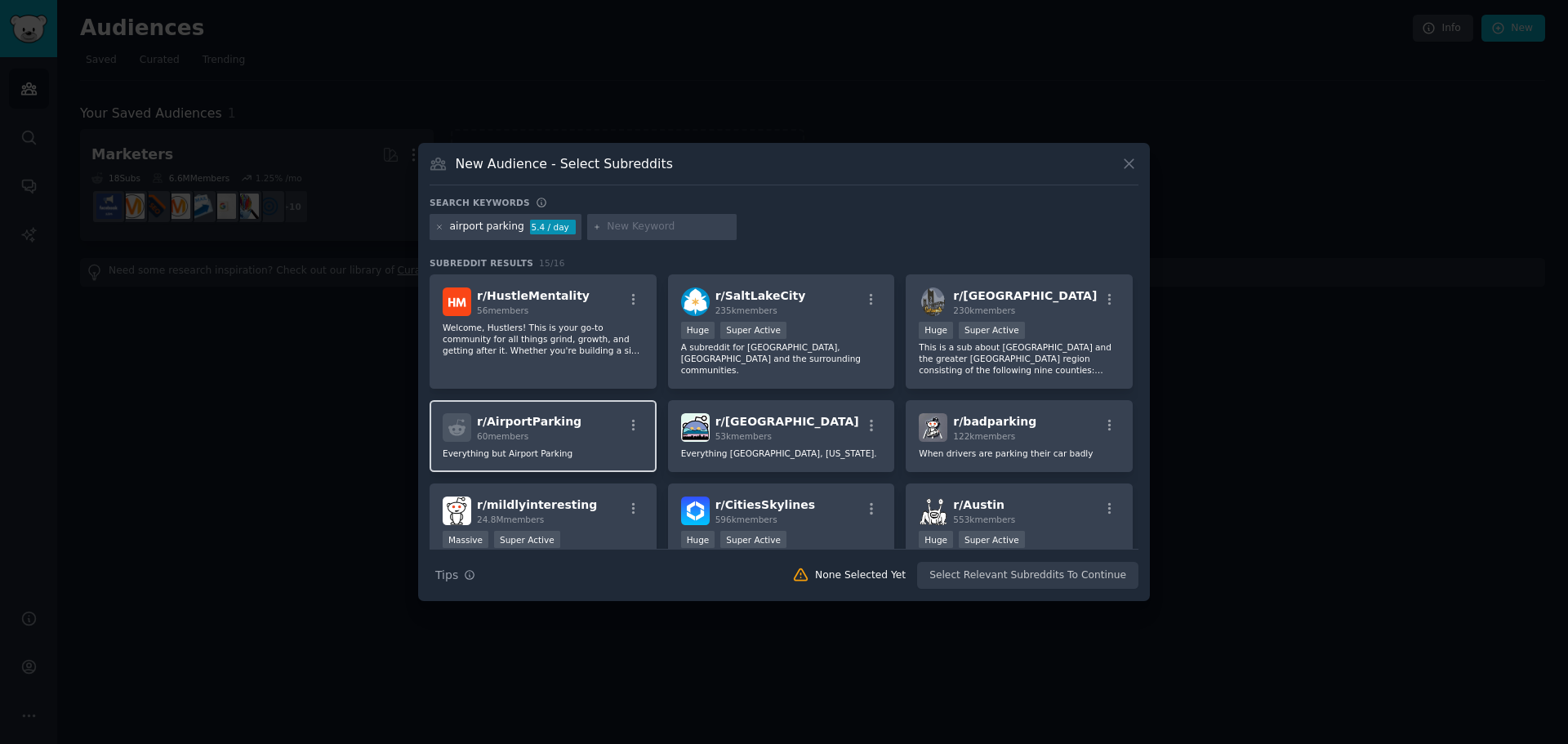
click at [569, 422] on div "r/ AirportParking 60 members" at bounding box center [543, 428] width 201 height 28
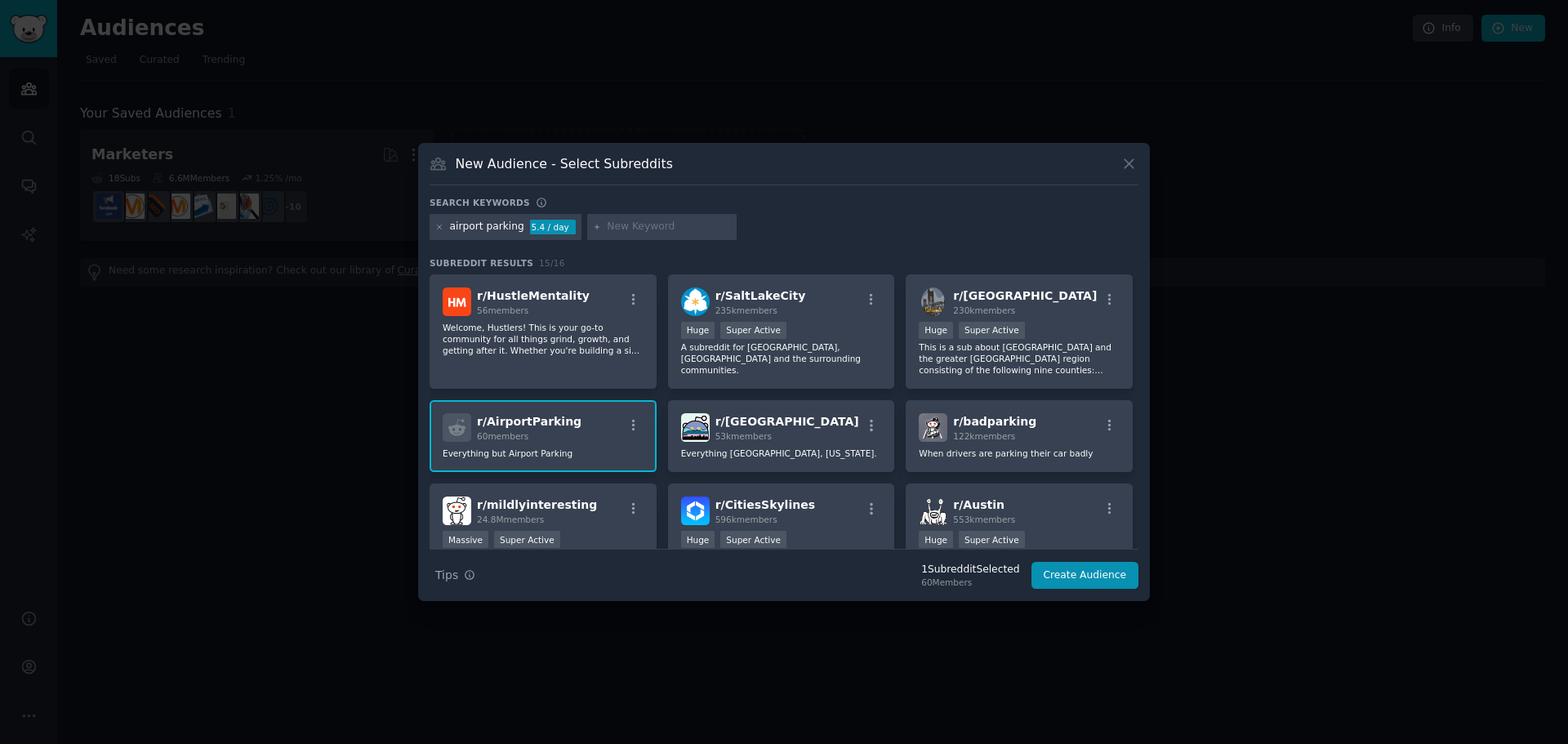
click at [608, 229] on input "text" at bounding box center [668, 227] width 124 height 15
type input "parking"
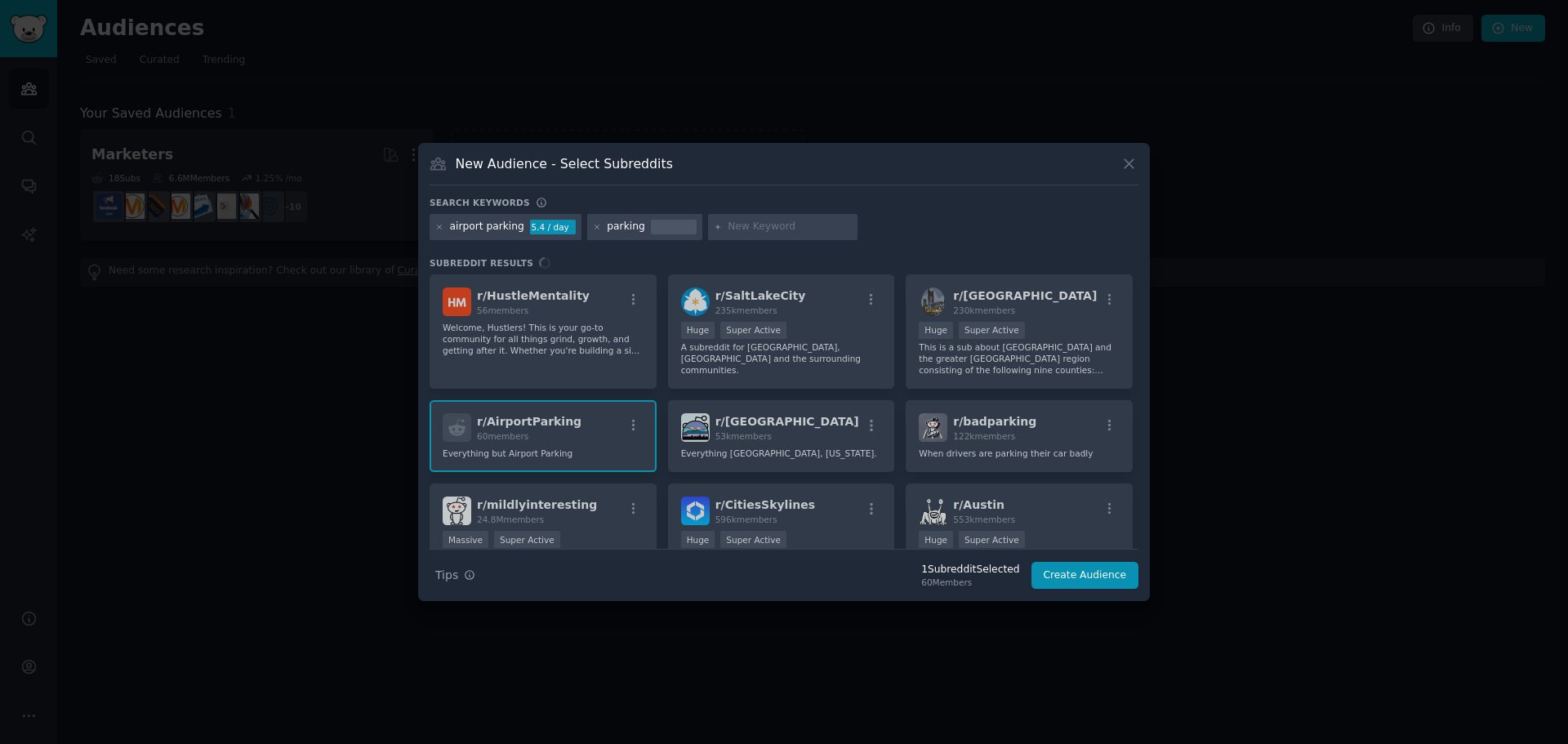
click at [651, 225] on div at bounding box center [674, 227] width 45 height 15
click at [581, 229] on div "airport parking 5.4 / day" at bounding box center [505, 227] width 152 height 27
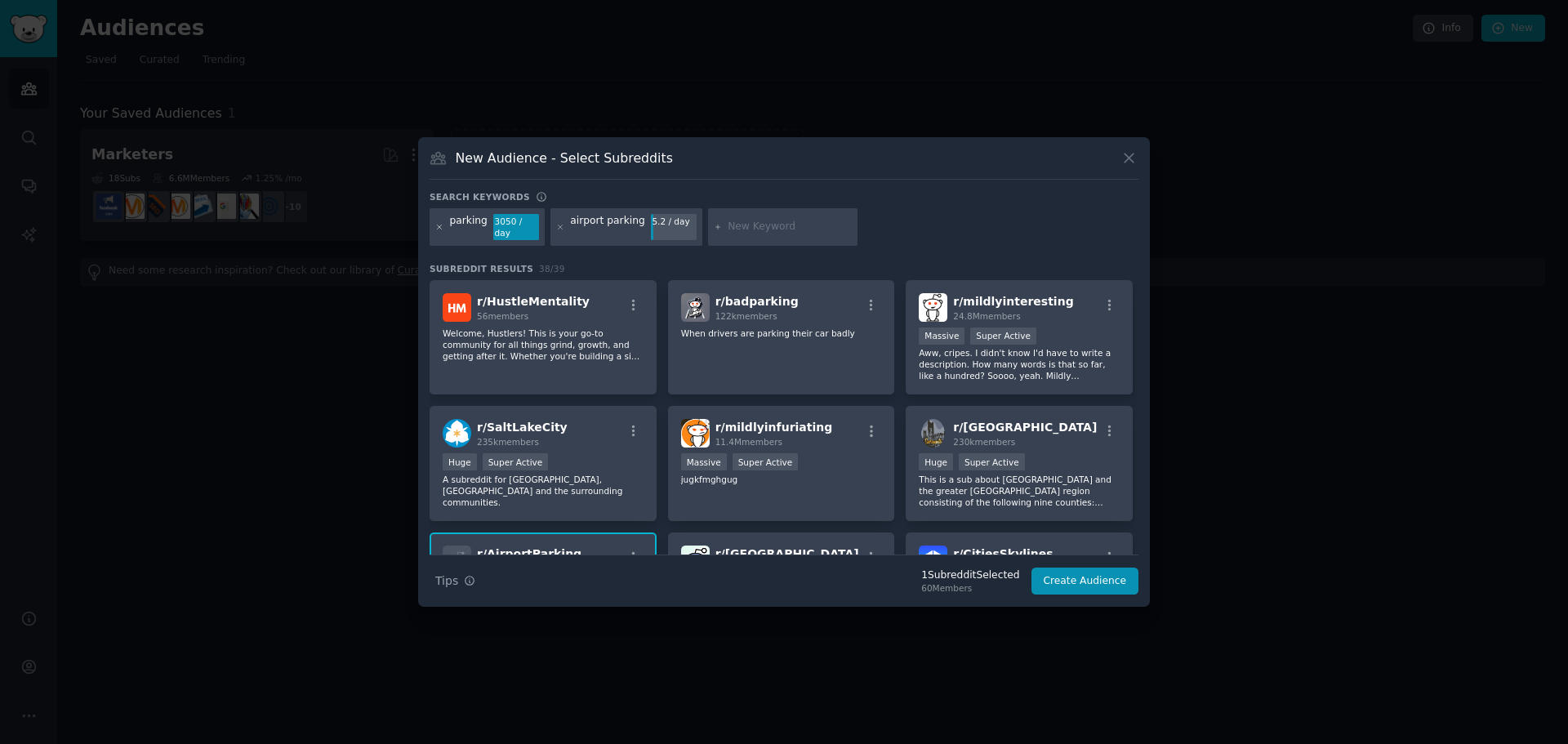
click at [436, 224] on icon at bounding box center [439, 227] width 9 height 9
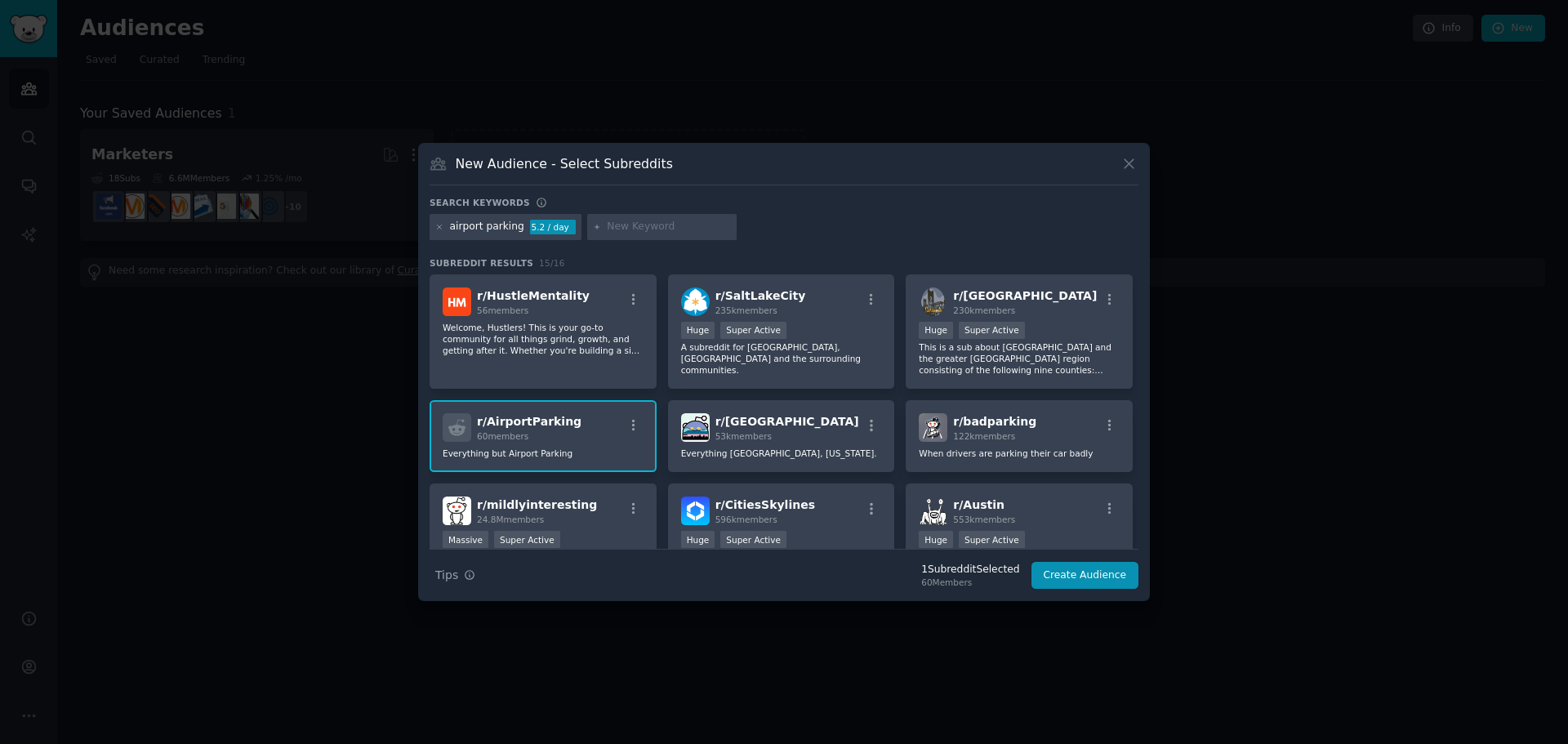
click at [690, 231] on input "text" at bounding box center [668, 227] width 124 height 15
type input "parking in [GEOGRAPHIC_DATA]"
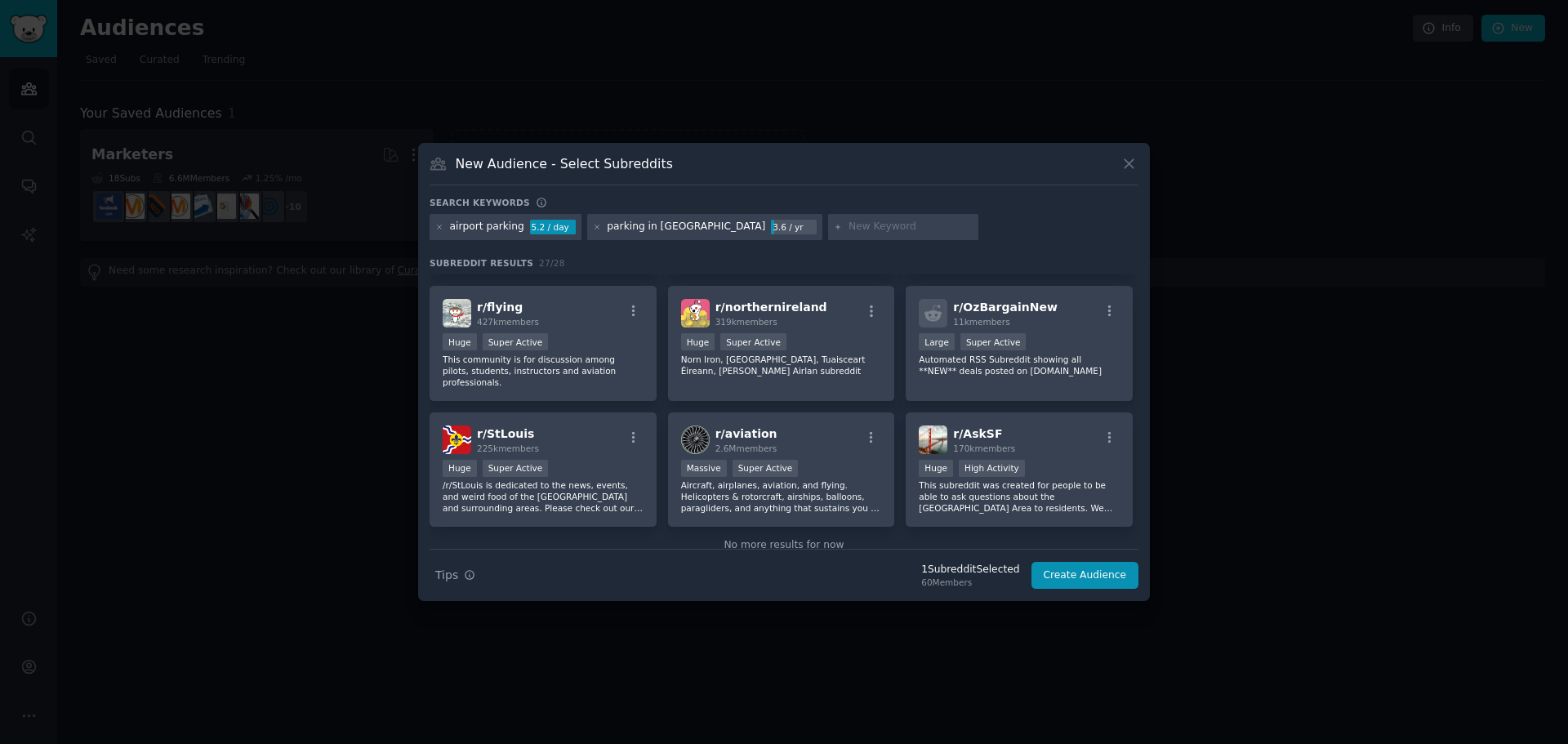
scroll to position [895, 0]
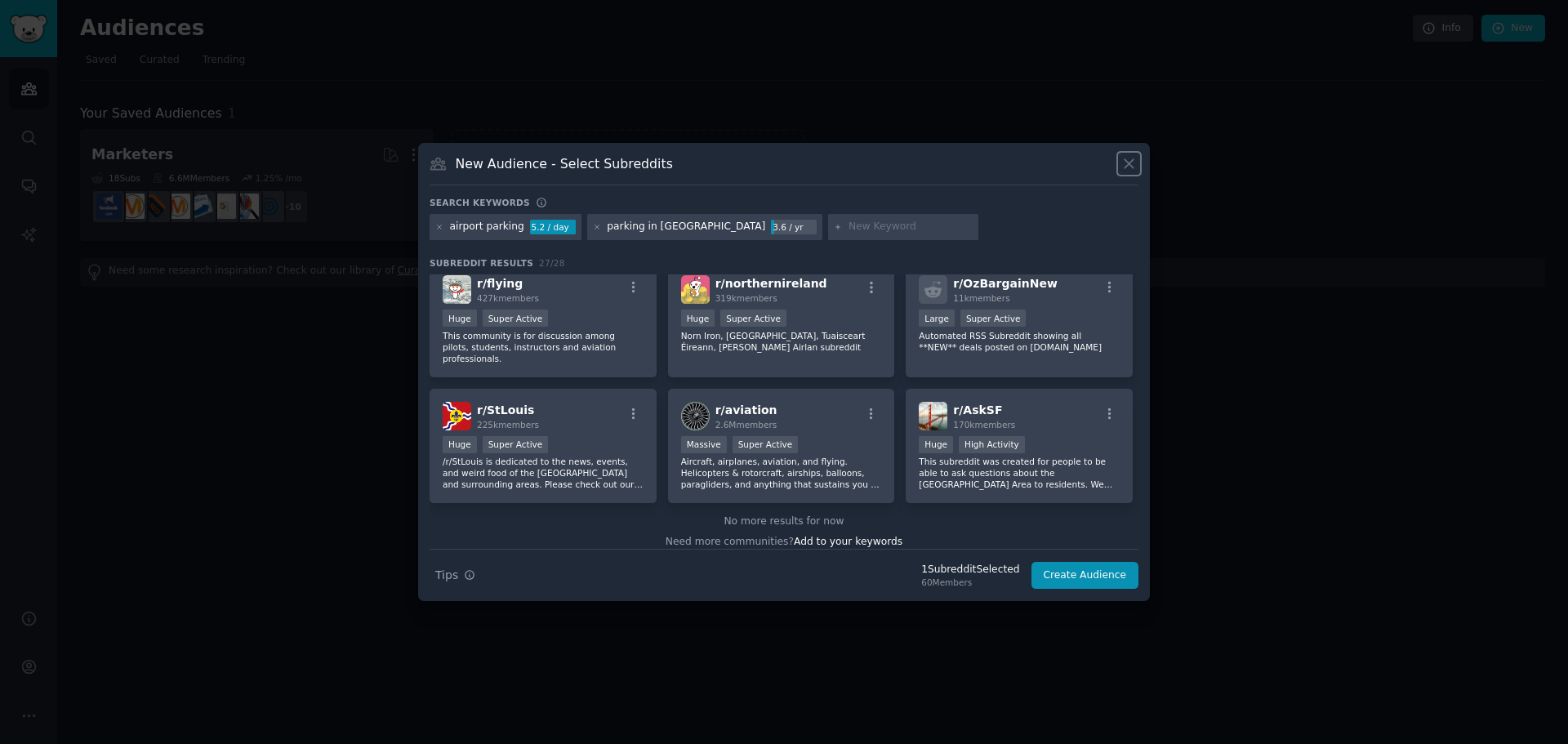
click at [1131, 161] on icon at bounding box center [1129, 164] width 17 height 17
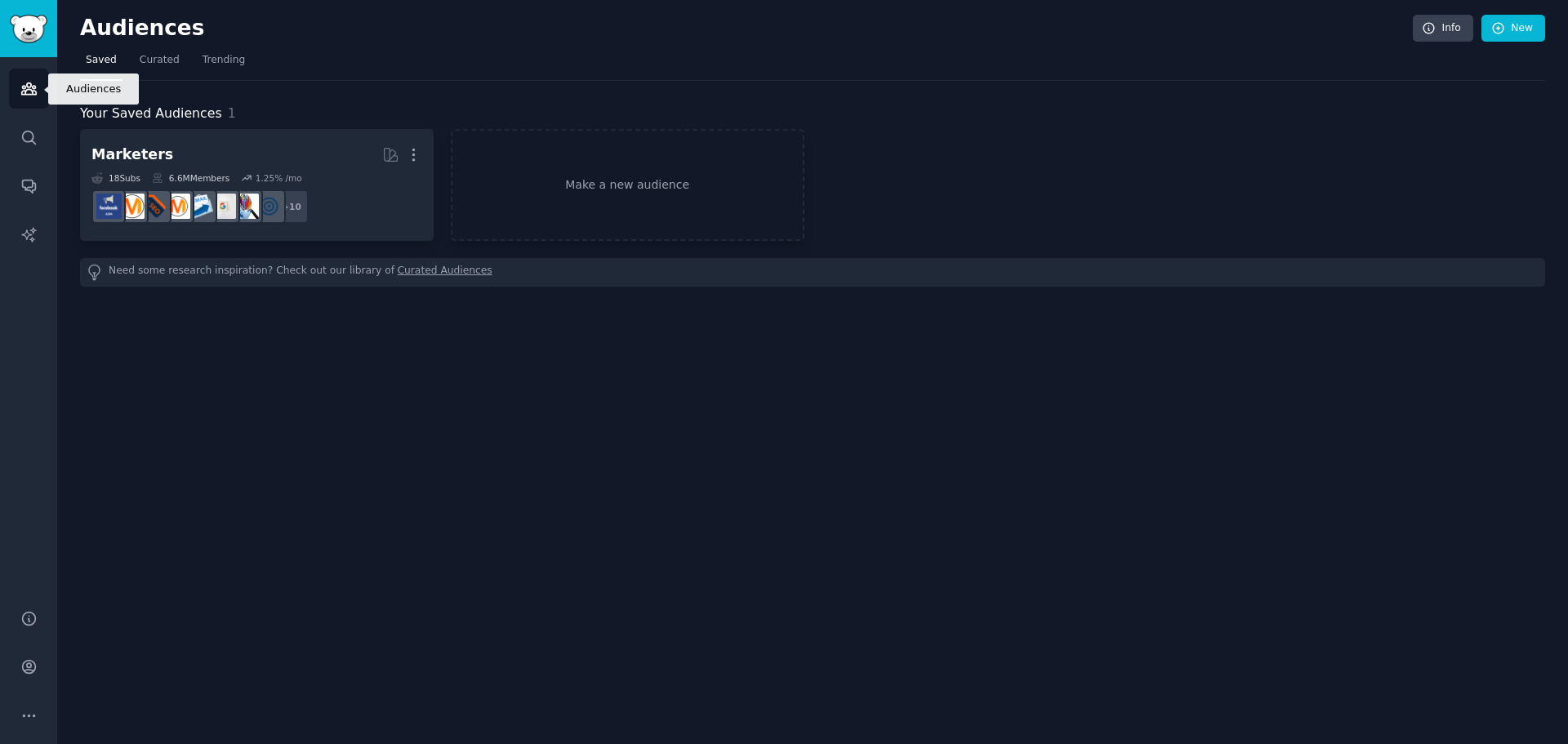
click at [26, 88] on icon "Sidebar" at bounding box center [29, 89] width 17 height 17
click at [17, 187] on link "Conversations" at bounding box center [28, 186] width 40 height 40
